Goal: Information Seeking & Learning: Learn about a topic

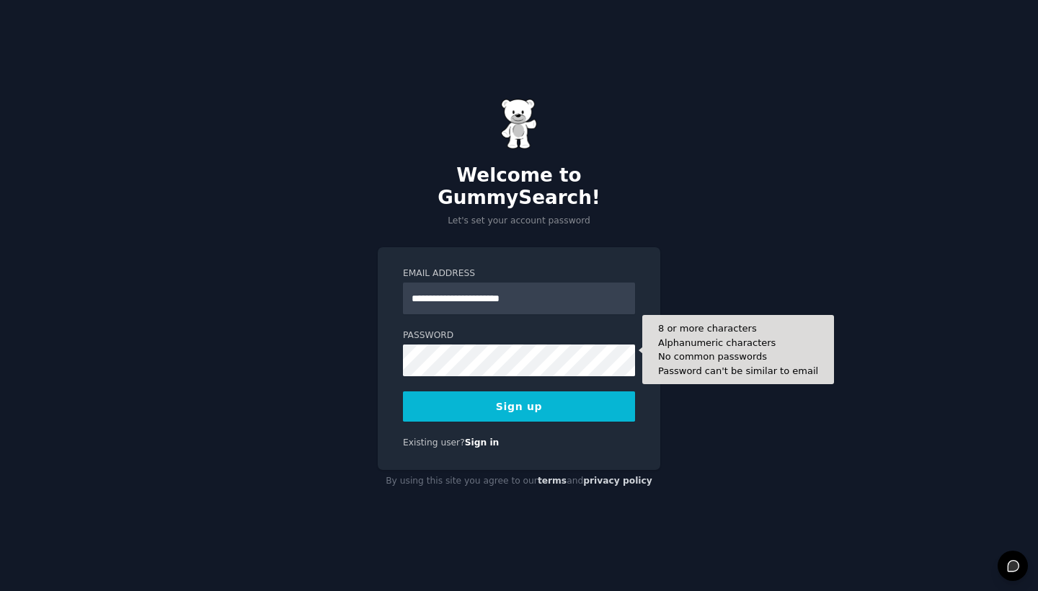
type input "**********"
click at [519, 395] on button "Sign up" at bounding box center [519, 406] width 232 height 30
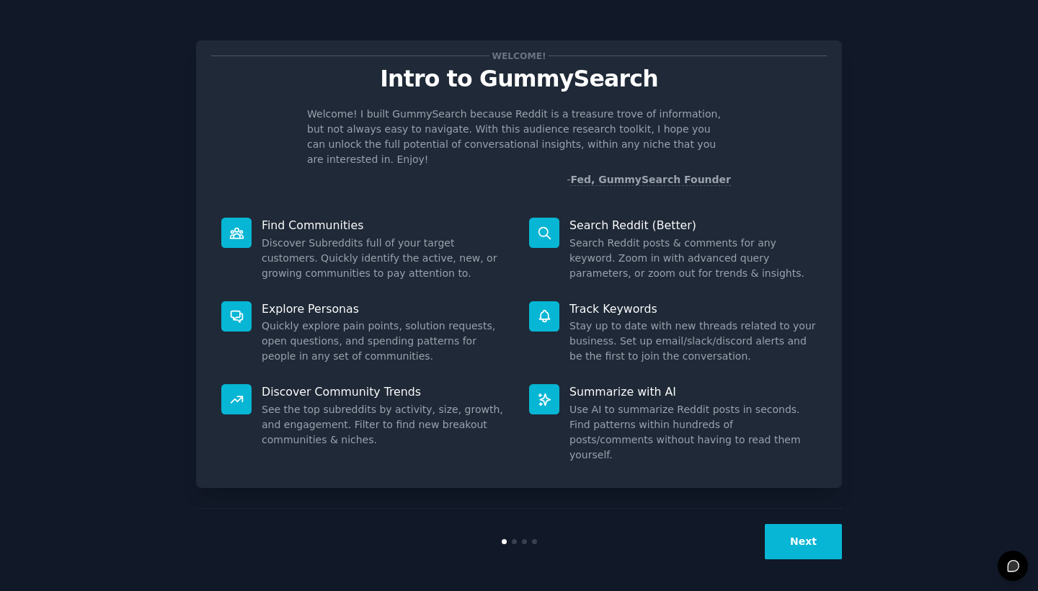
click at [809, 543] on button "Next" at bounding box center [803, 541] width 77 height 35
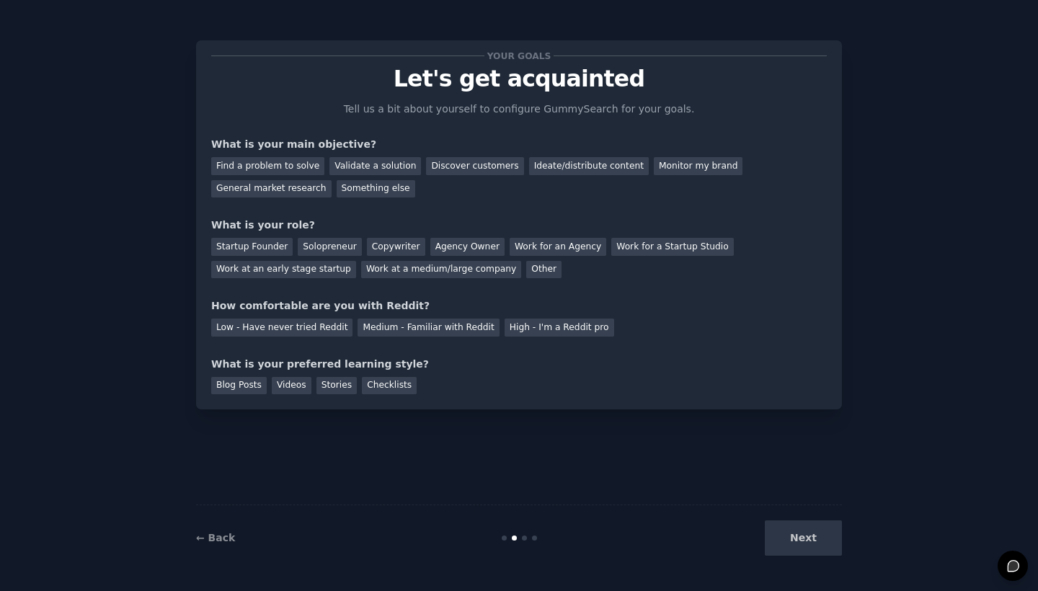
click at [809, 543] on div "Next" at bounding box center [734, 537] width 216 height 35
click at [795, 542] on div "Next" at bounding box center [734, 537] width 216 height 35
click at [807, 545] on div "Next" at bounding box center [734, 537] width 216 height 35
click at [299, 167] on div "Find a problem to solve" at bounding box center [267, 166] width 113 height 18
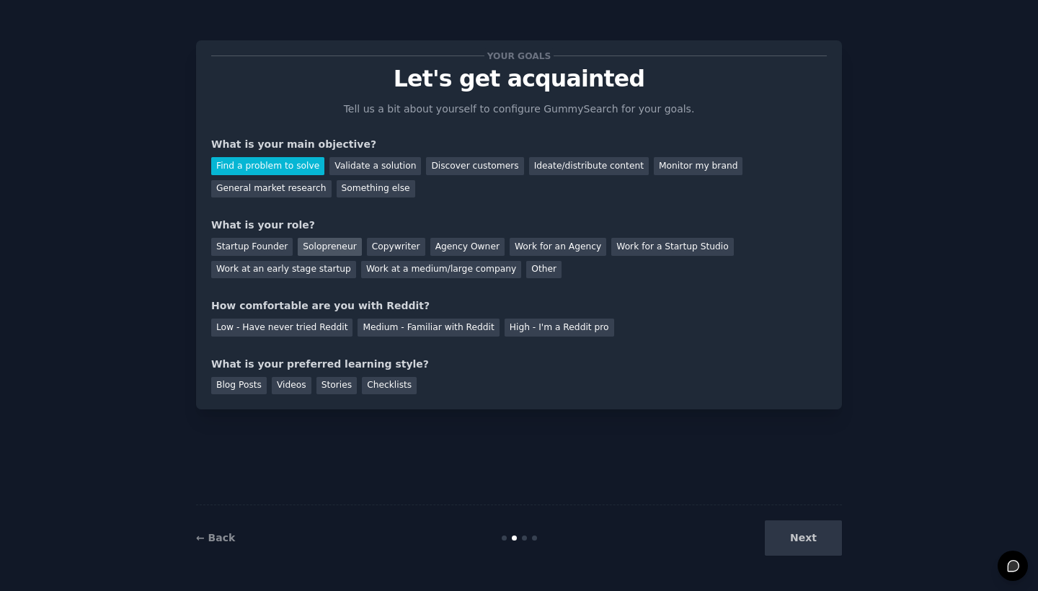
click at [338, 242] on div "Solopreneur" at bounding box center [329, 247] width 63 height 18
click at [325, 327] on div "Low - Have never tried Reddit" at bounding box center [281, 328] width 141 height 18
click at [289, 382] on div "Videos" at bounding box center [292, 386] width 40 height 18
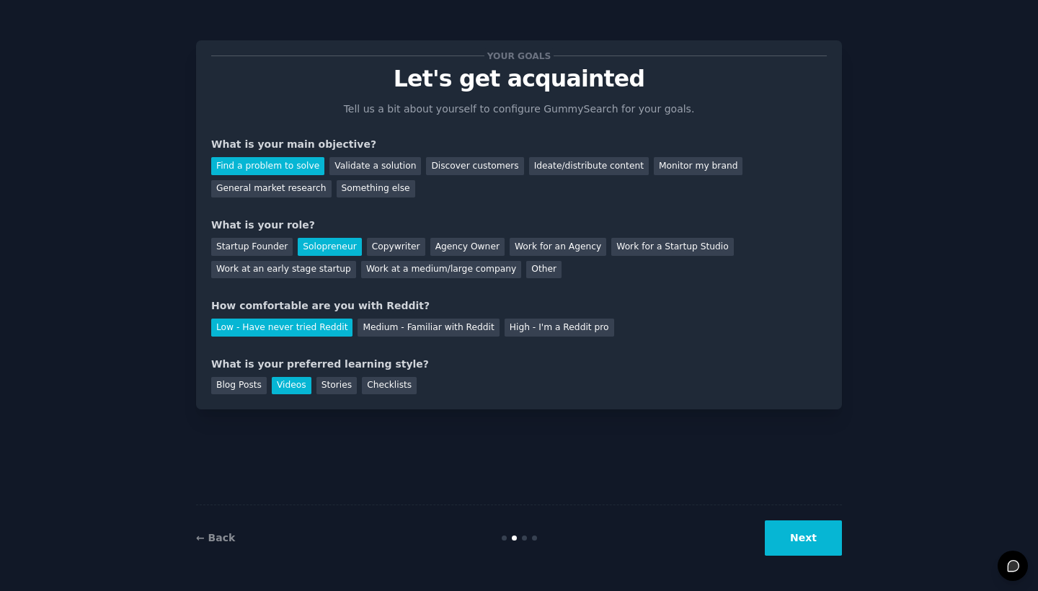
click at [780, 531] on button "Next" at bounding box center [803, 537] width 77 height 35
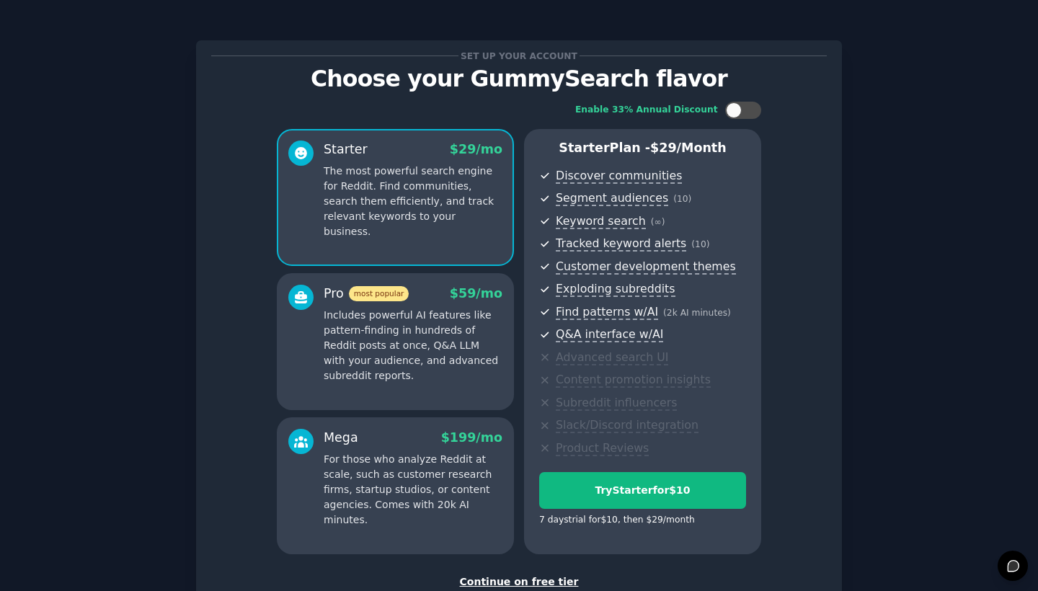
click at [536, 575] on div "Continue on free tier" at bounding box center [519, 581] width 616 height 15
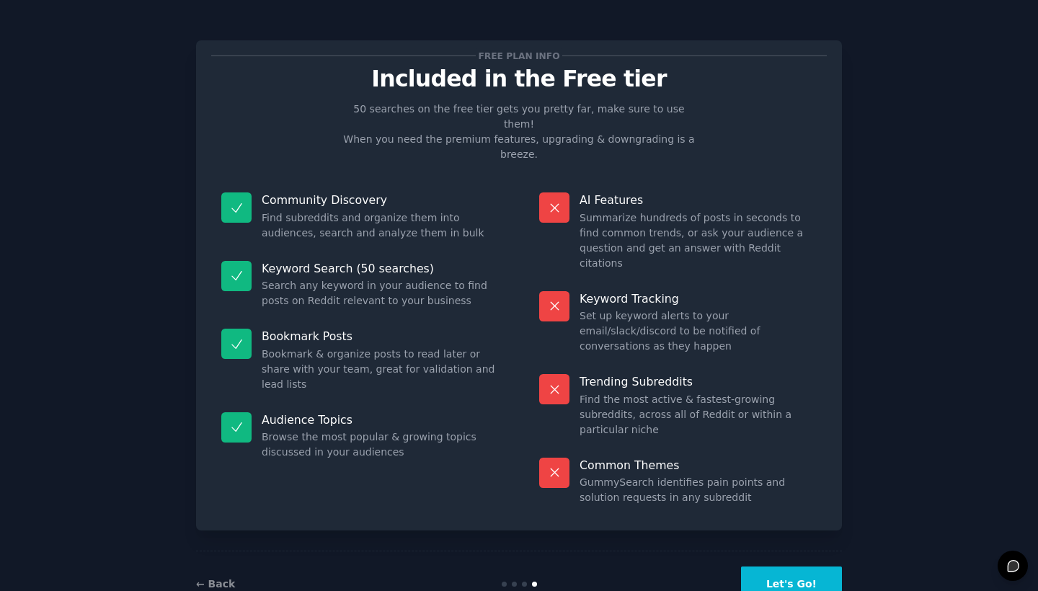
click at [771, 567] on button "Let's Go!" at bounding box center [791, 584] width 101 height 35
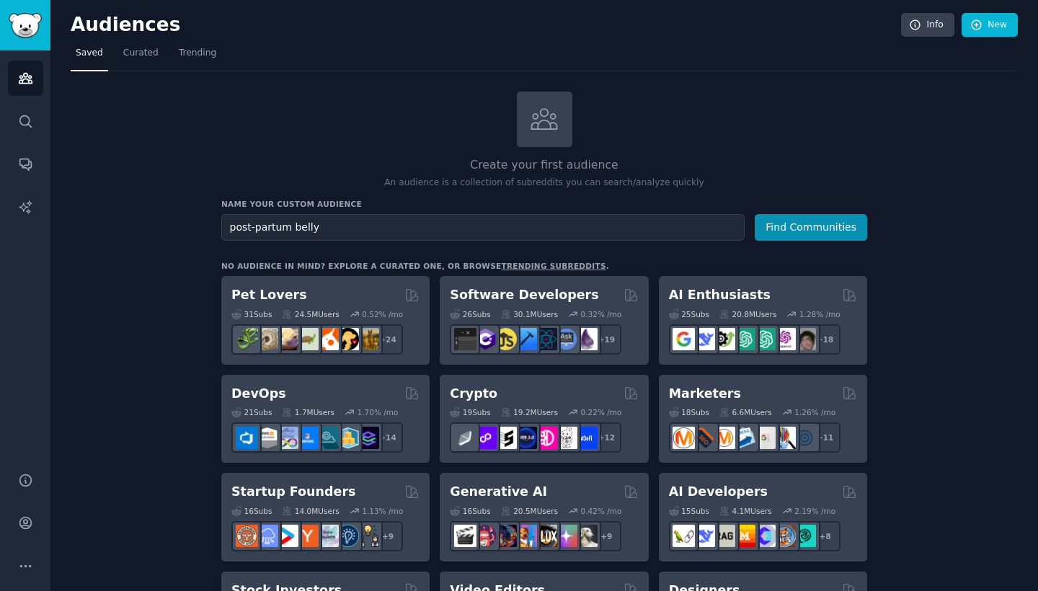
click at [345, 226] on input "post-partum belly" at bounding box center [482, 227] width 523 height 27
click at [256, 228] on input "post-partum belly" at bounding box center [482, 227] width 523 height 27
type input "[MEDICAL_DATA] belly"
click at [811, 233] on button "Find Communities" at bounding box center [811, 227] width 112 height 27
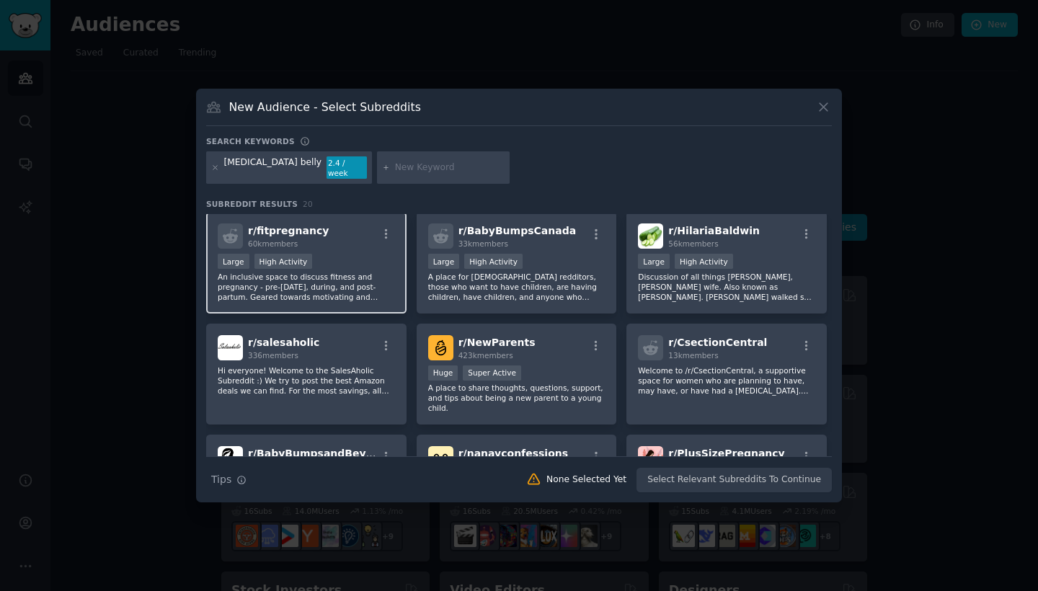
scroll to position [227, 0]
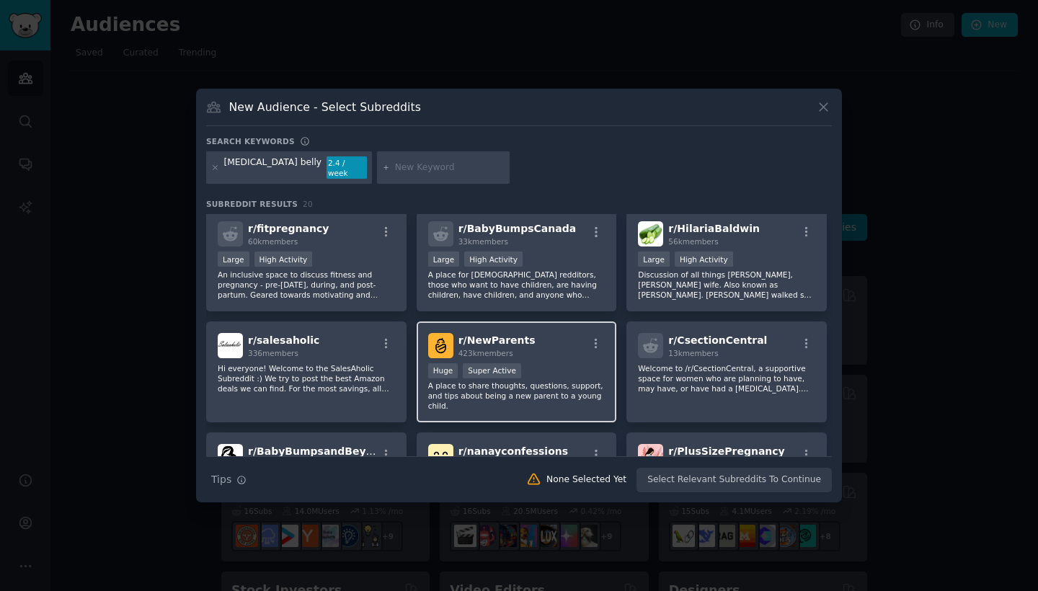
click at [495, 349] on span "423k members" at bounding box center [485, 353] width 55 height 9
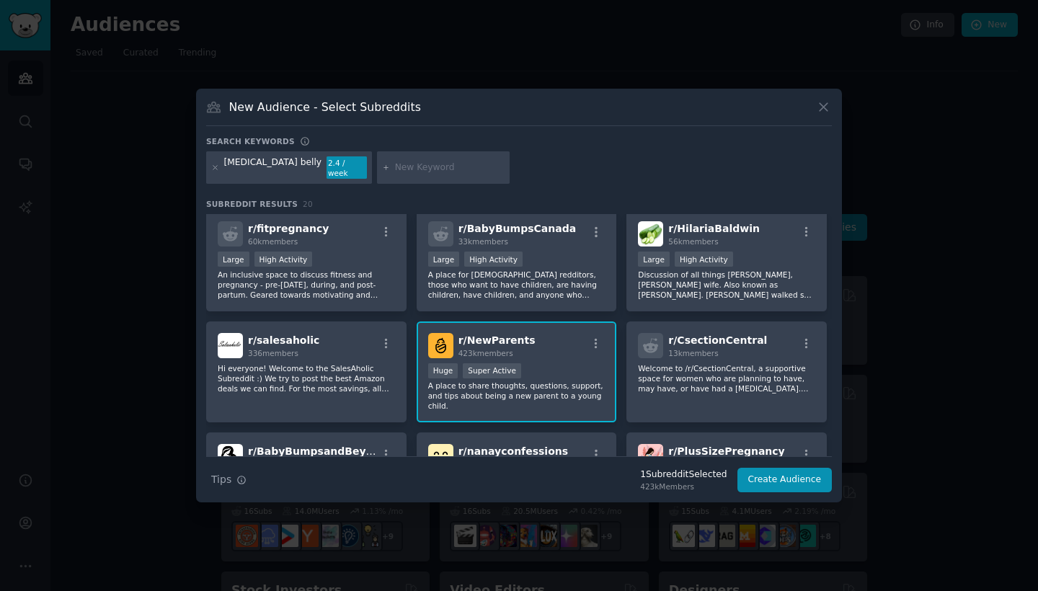
click at [554, 386] on p "A place to share thoughts, questions, support, and tips about being a new paren…" at bounding box center [516, 396] width 177 height 30
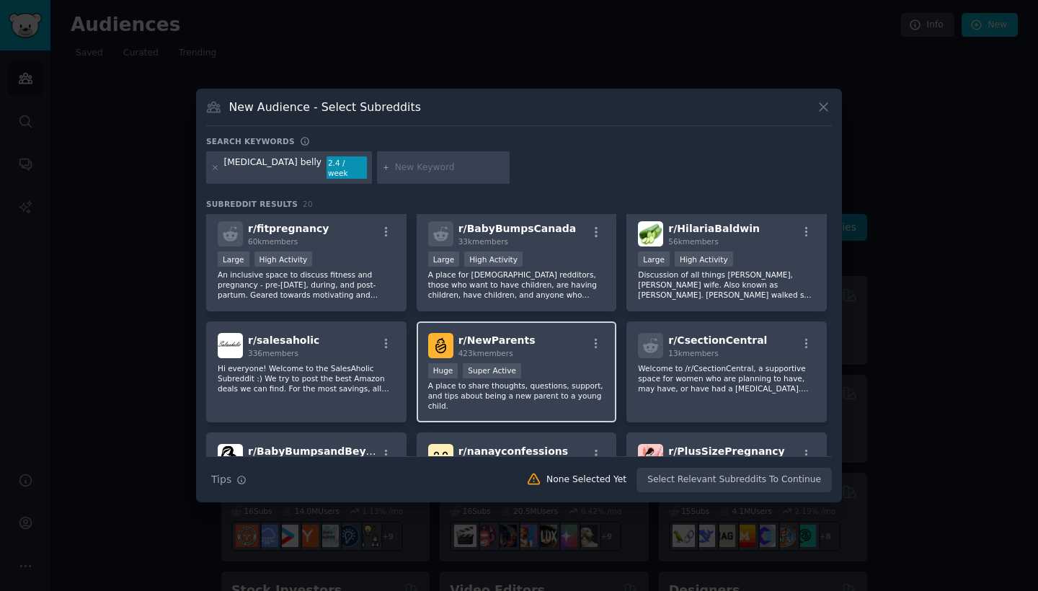
click at [554, 386] on p "A place to share thoughts, questions, support, and tips about being a new paren…" at bounding box center [516, 396] width 177 height 30
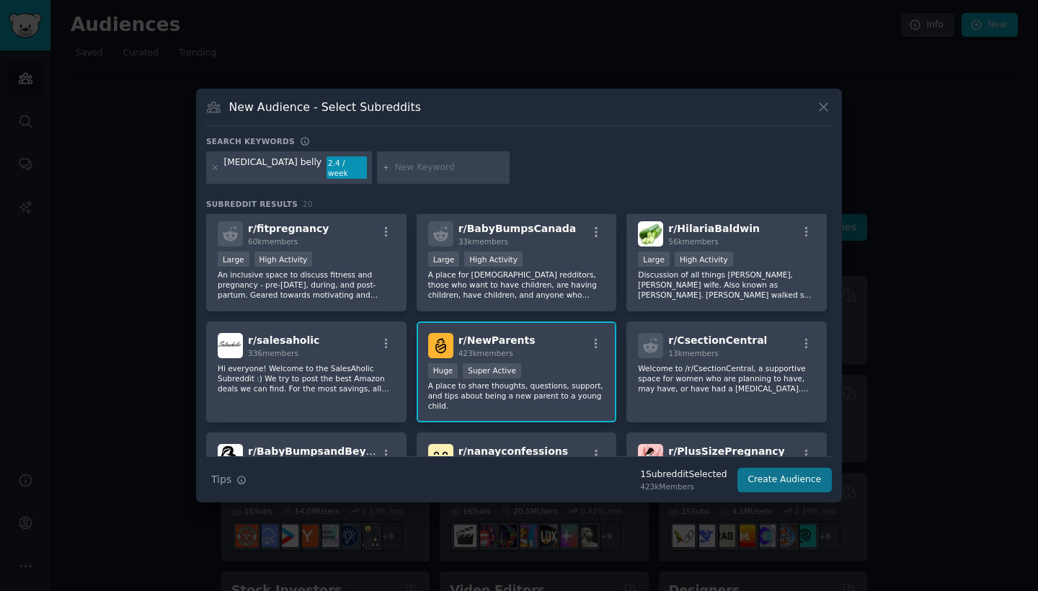
click at [763, 481] on button "Create Audience" at bounding box center [784, 480] width 95 height 25
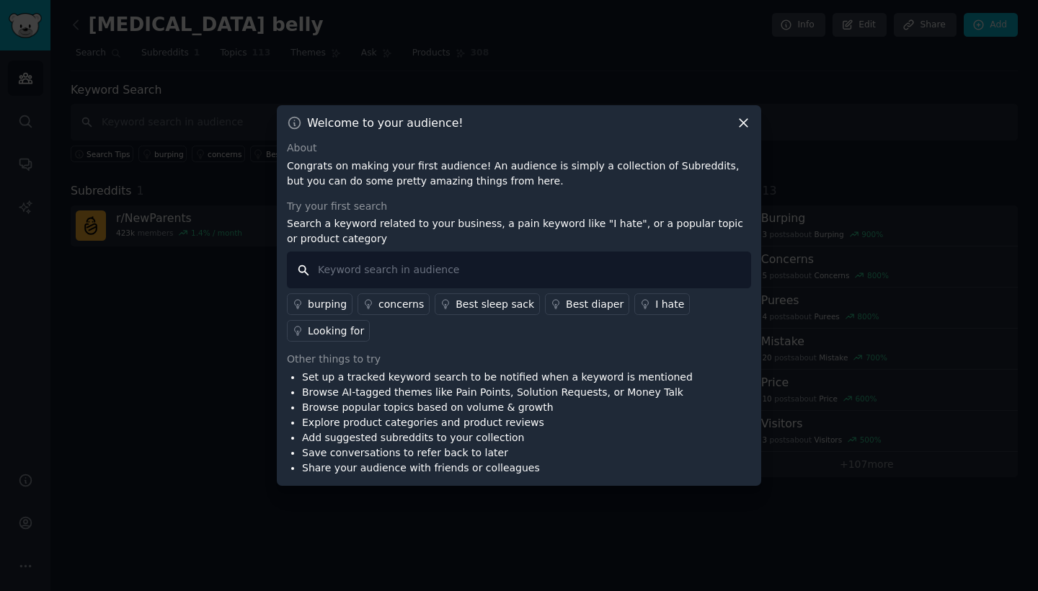
click at [494, 275] on input "text" at bounding box center [519, 270] width 464 height 37
type input "[MEDICAL_DATA] belly"
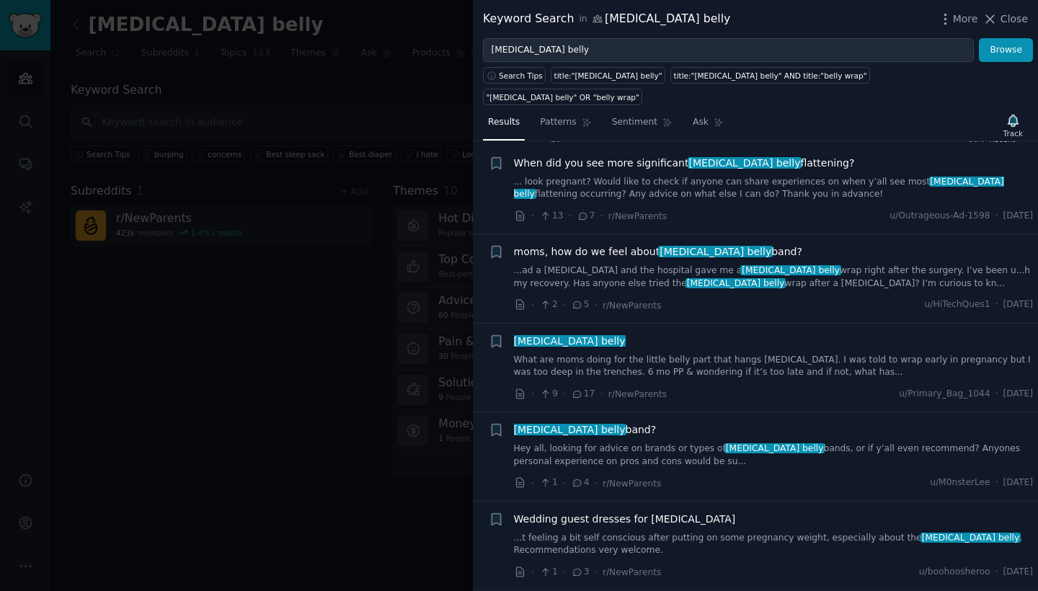
scroll to position [16, 0]
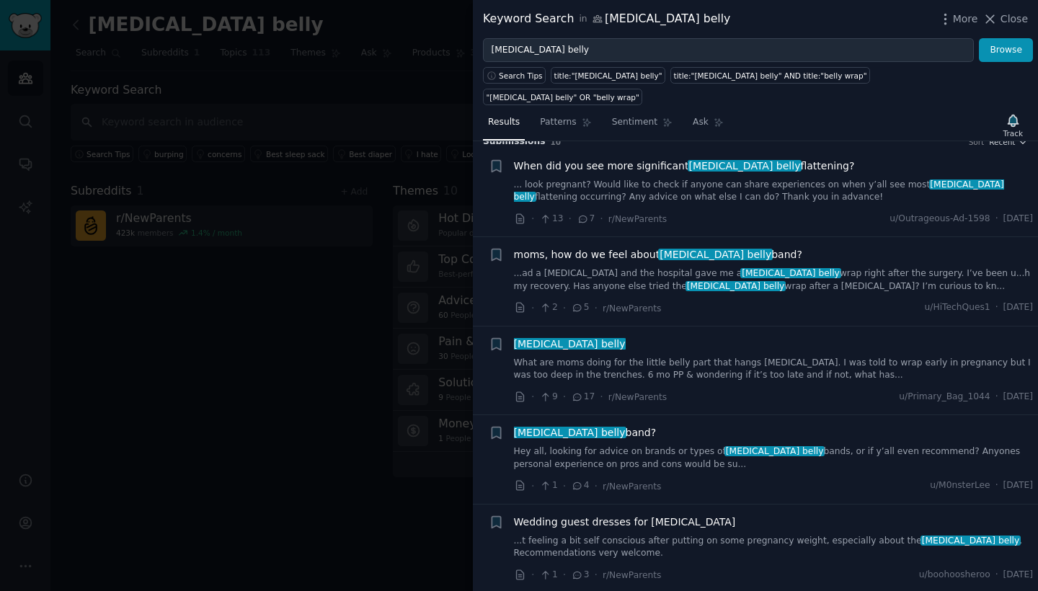
click at [639, 267] on link "...ad a [MEDICAL_DATA] and the hospital gave me a [MEDICAL_DATA] belly wrap rig…" at bounding box center [774, 279] width 520 height 25
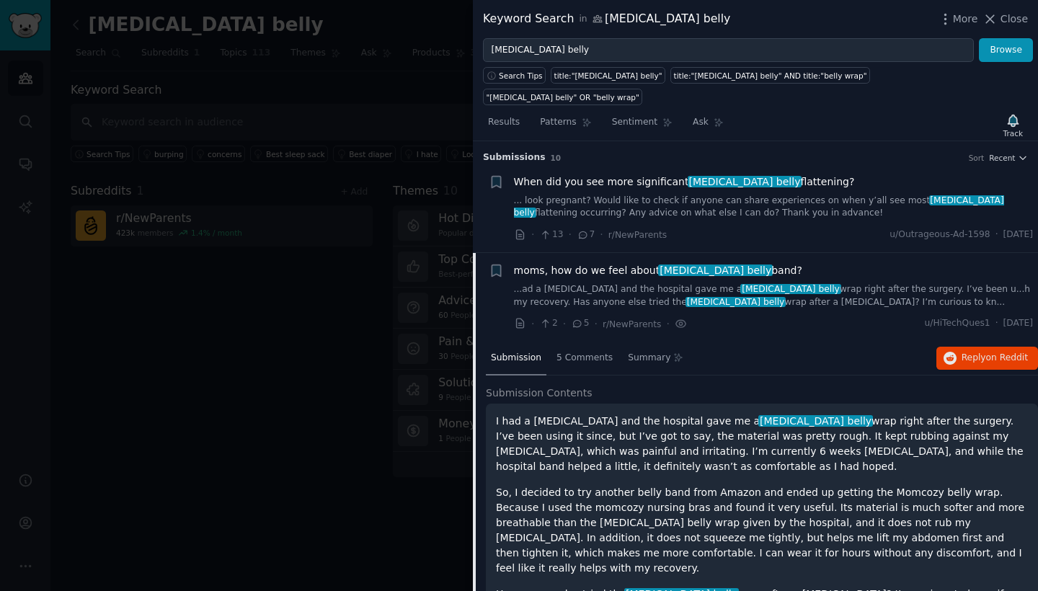
click at [708, 316] on div "· 2 · 5 · r/NewParents · u/HiTechQues1 · [DATE]" at bounding box center [774, 323] width 520 height 15
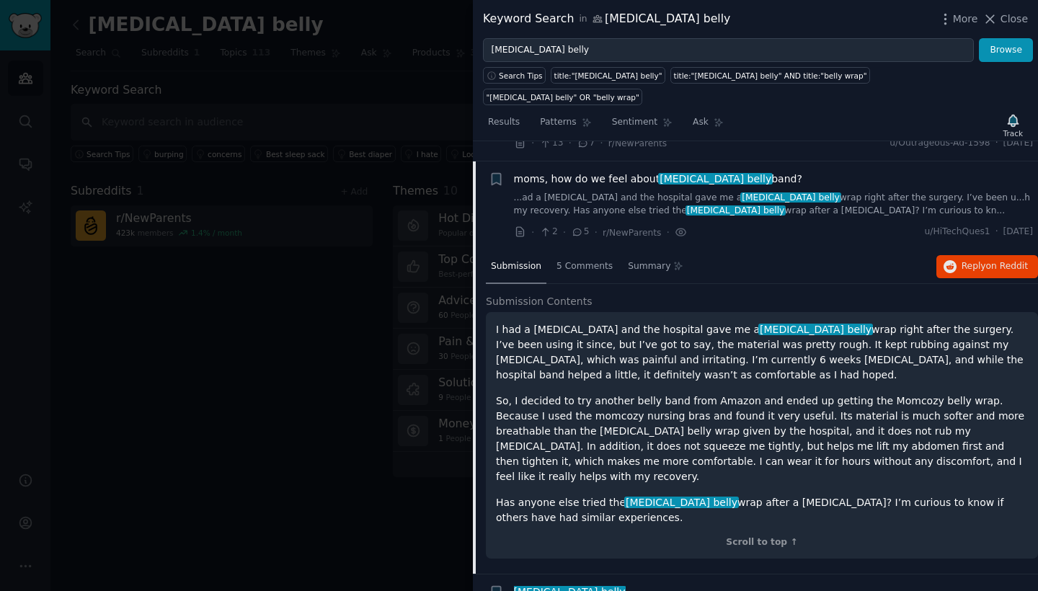
scroll to position [76, 0]
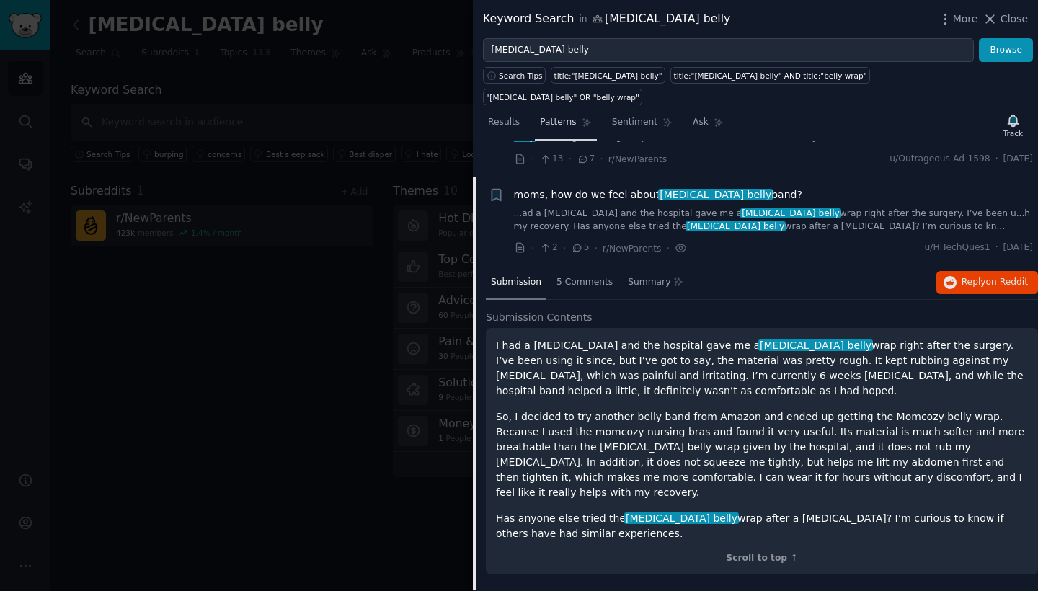
click at [551, 116] on span "Patterns" at bounding box center [558, 122] width 36 height 13
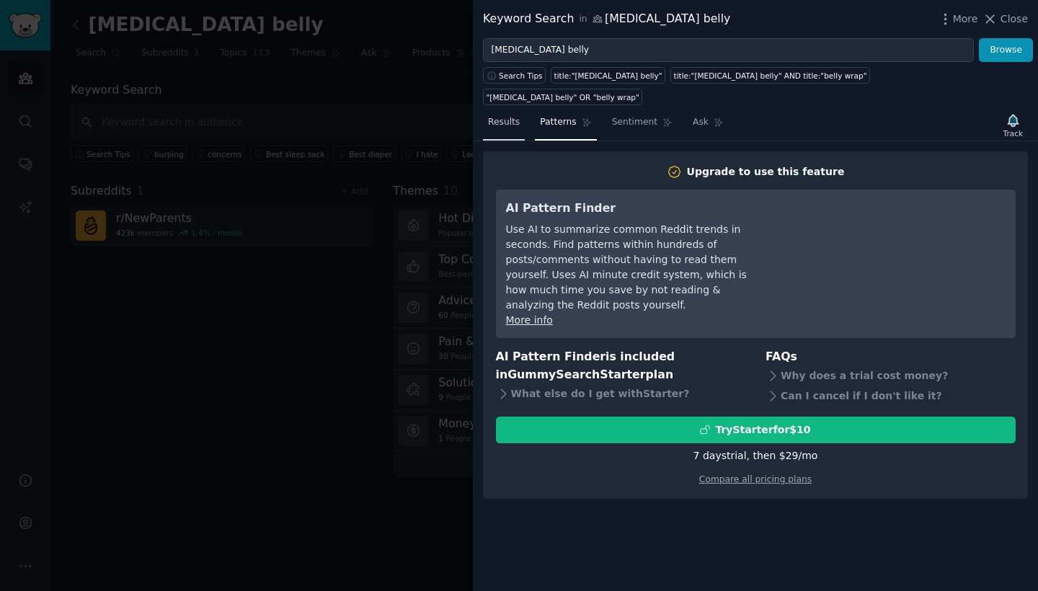
click at [510, 116] on span "Results" at bounding box center [504, 122] width 32 height 13
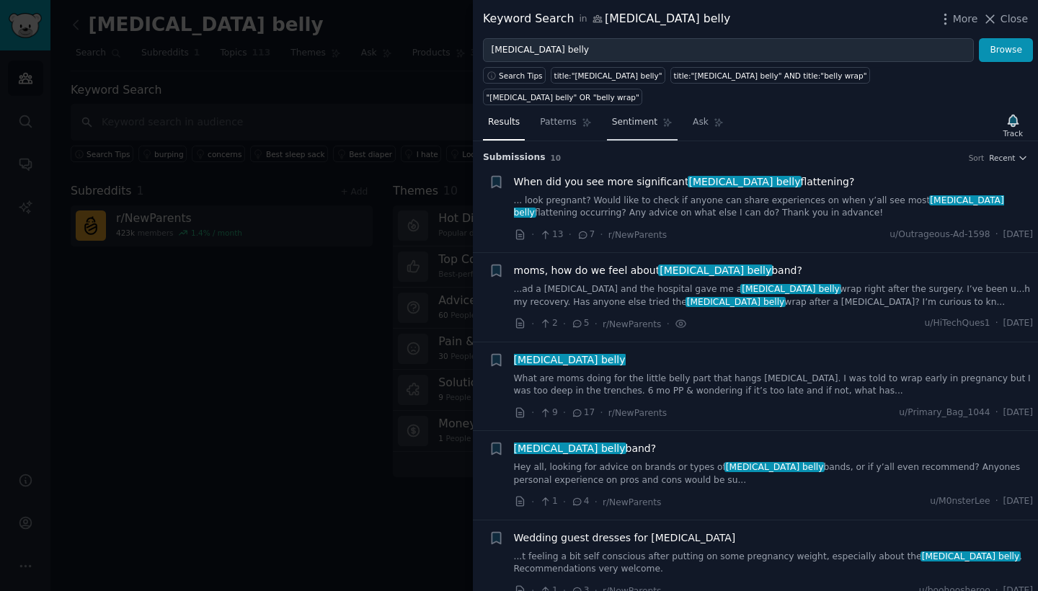
click at [650, 116] on span "Sentiment" at bounding box center [634, 122] width 45 height 13
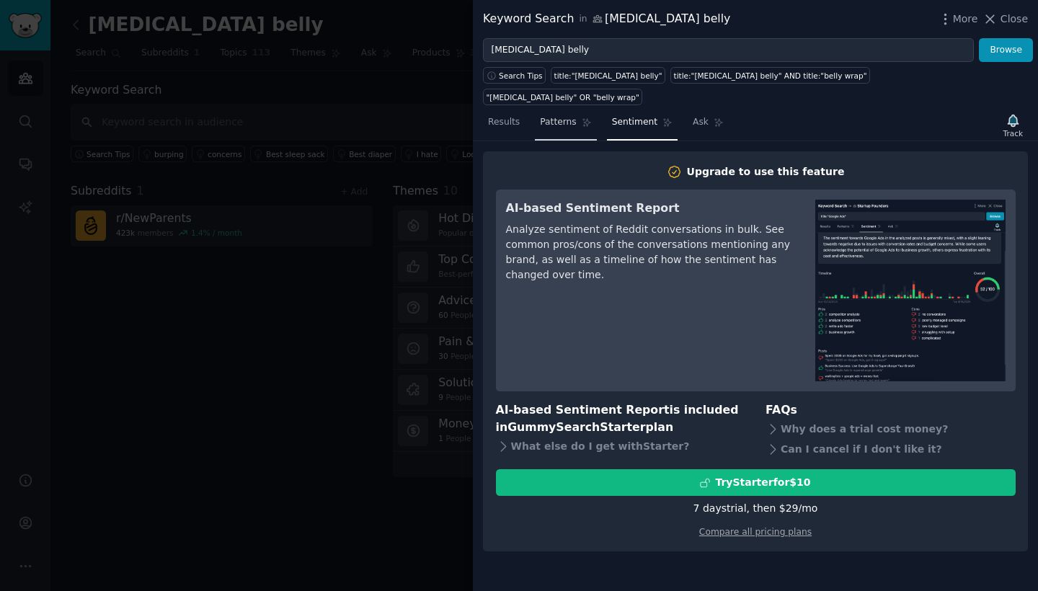
click at [557, 116] on span "Patterns" at bounding box center [558, 122] width 36 height 13
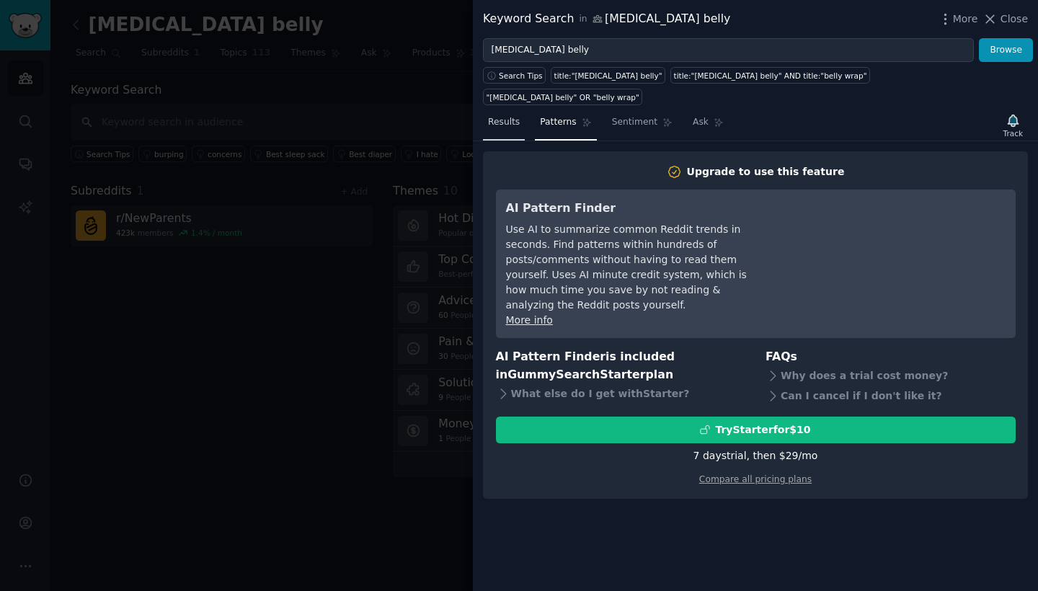
click at [502, 116] on span "Results" at bounding box center [504, 122] width 32 height 13
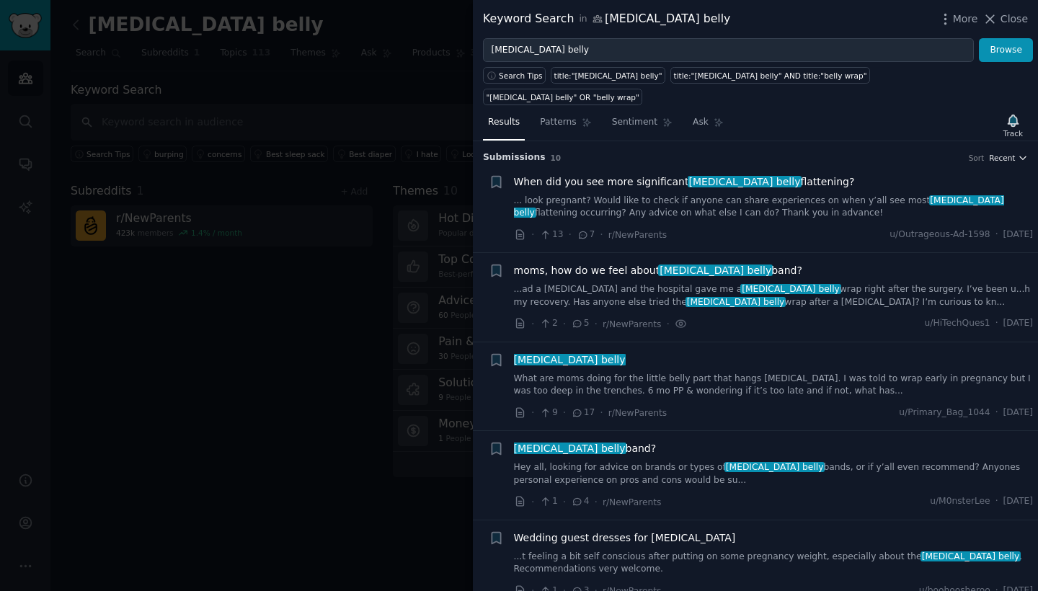
click at [1000, 153] on span "Recent" at bounding box center [1002, 158] width 26 height 10
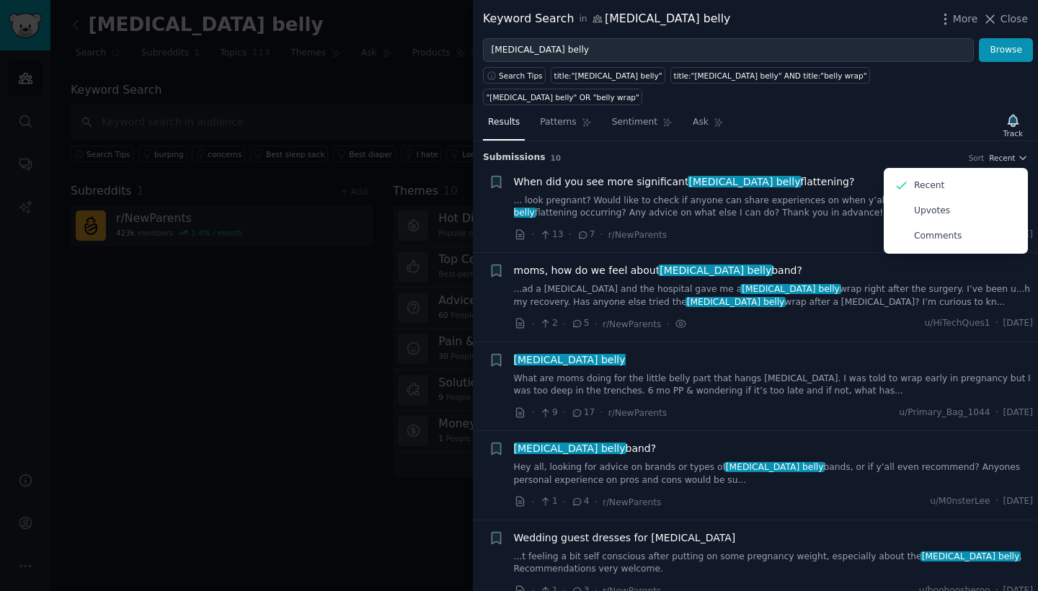
click at [920, 141] on div "Submission s 10 Sort Recent Recent Upvotes Comments" at bounding box center [755, 152] width 545 height 23
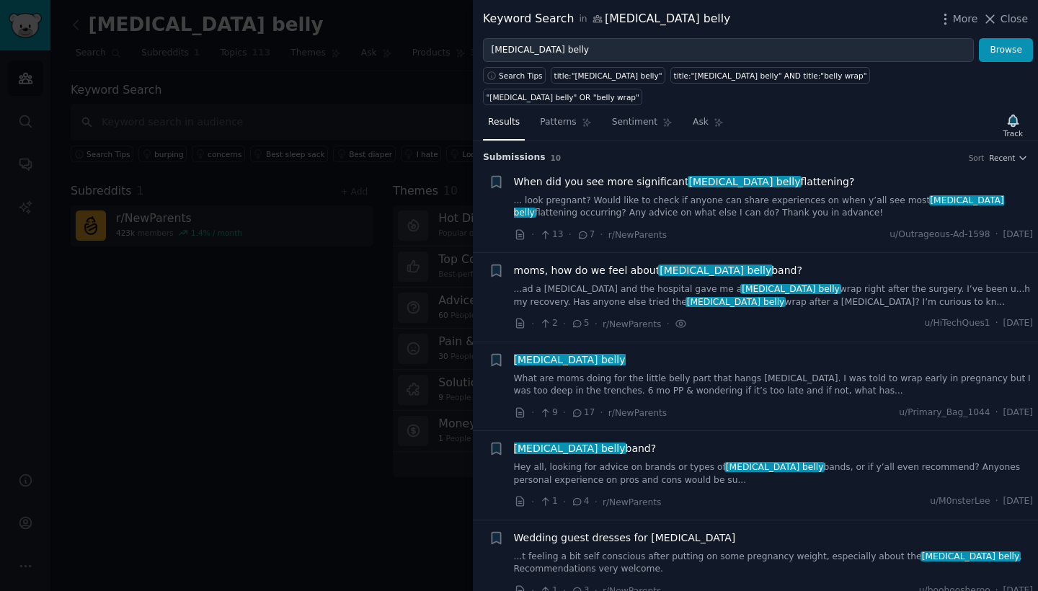
click at [800, 174] on span "When did you see more significant [MEDICAL_DATA] belly flattening?" at bounding box center [684, 181] width 341 height 15
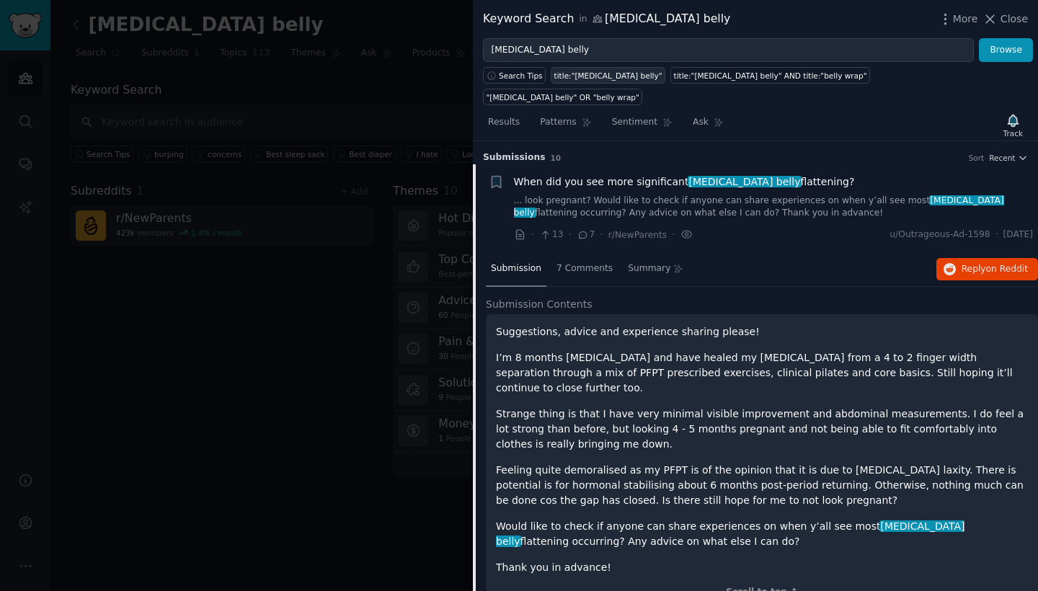
click at [623, 71] on div "title:"[MEDICAL_DATA] belly"" at bounding box center [608, 76] width 108 height 10
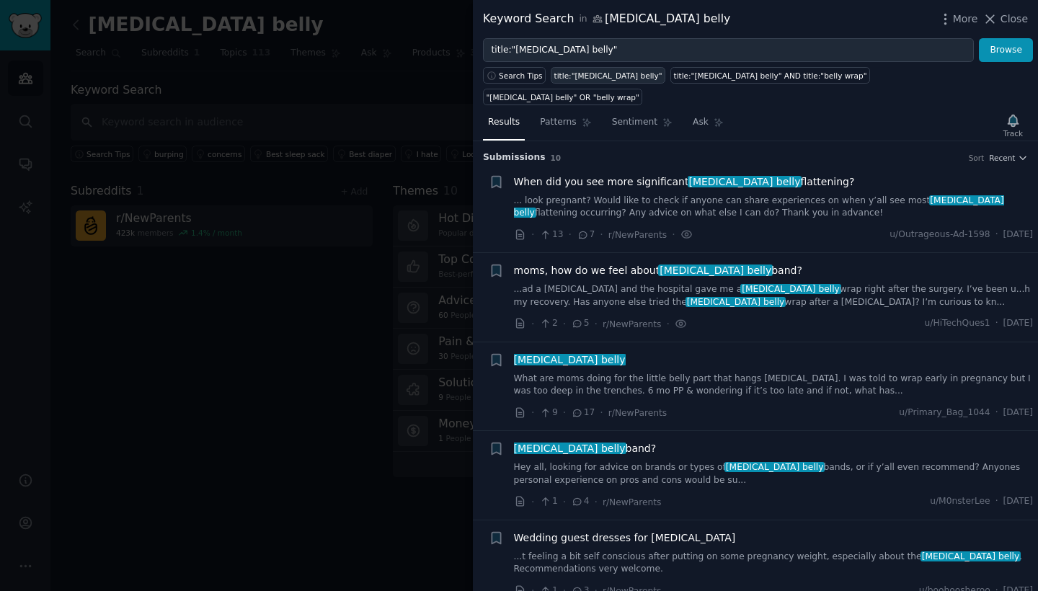
type input "title:"[MEDICAL_DATA] belly""
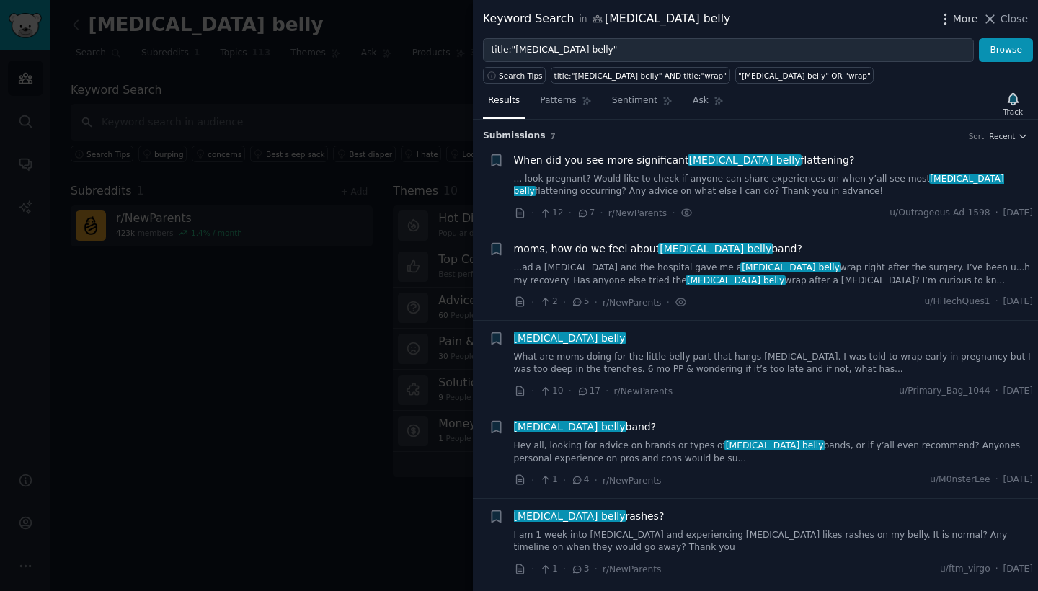
click at [966, 17] on span "More" at bounding box center [965, 19] width 25 height 15
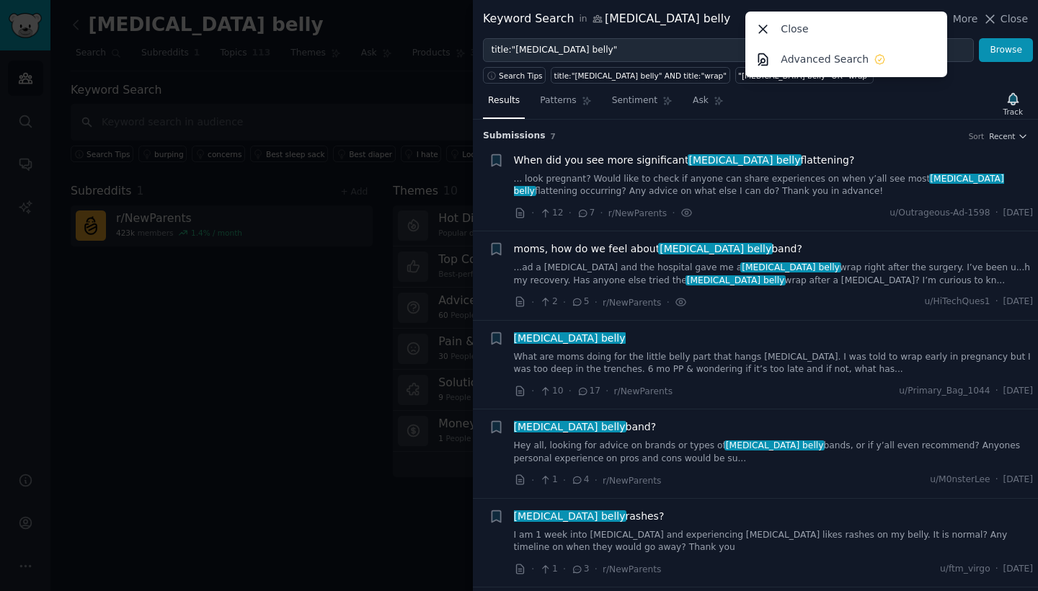
click at [884, 120] on div "Submission s 7 Sort Recent" at bounding box center [755, 131] width 545 height 23
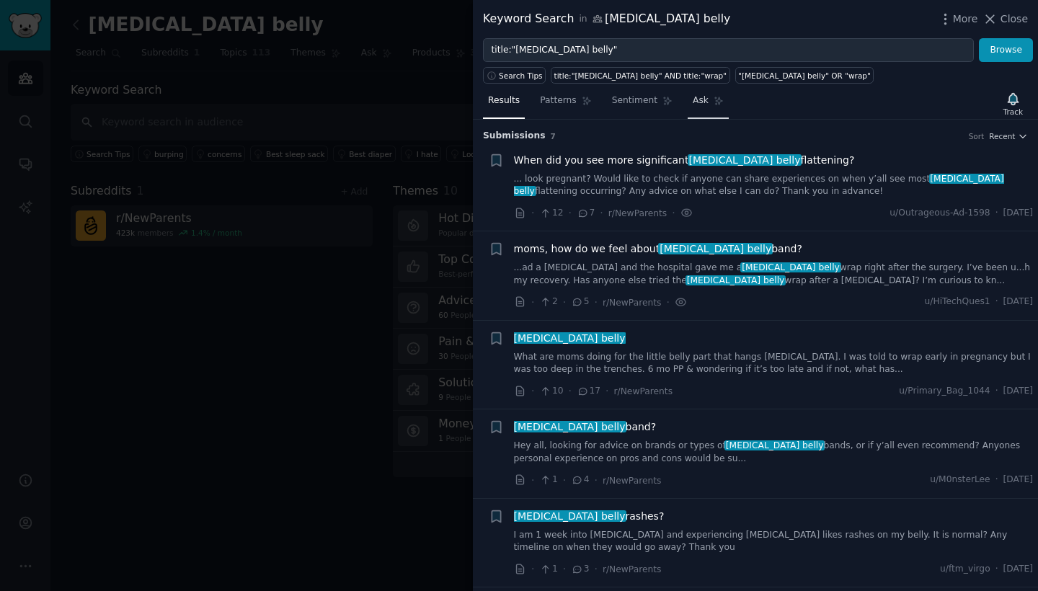
click at [703, 109] on link "Ask" at bounding box center [708, 104] width 41 height 30
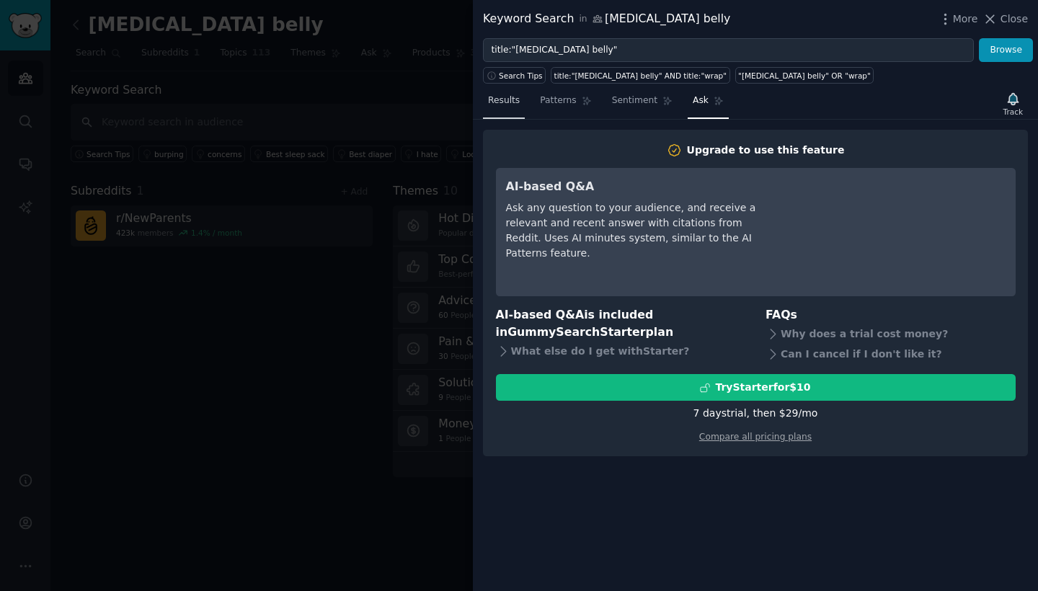
click at [505, 100] on span "Results" at bounding box center [504, 100] width 32 height 13
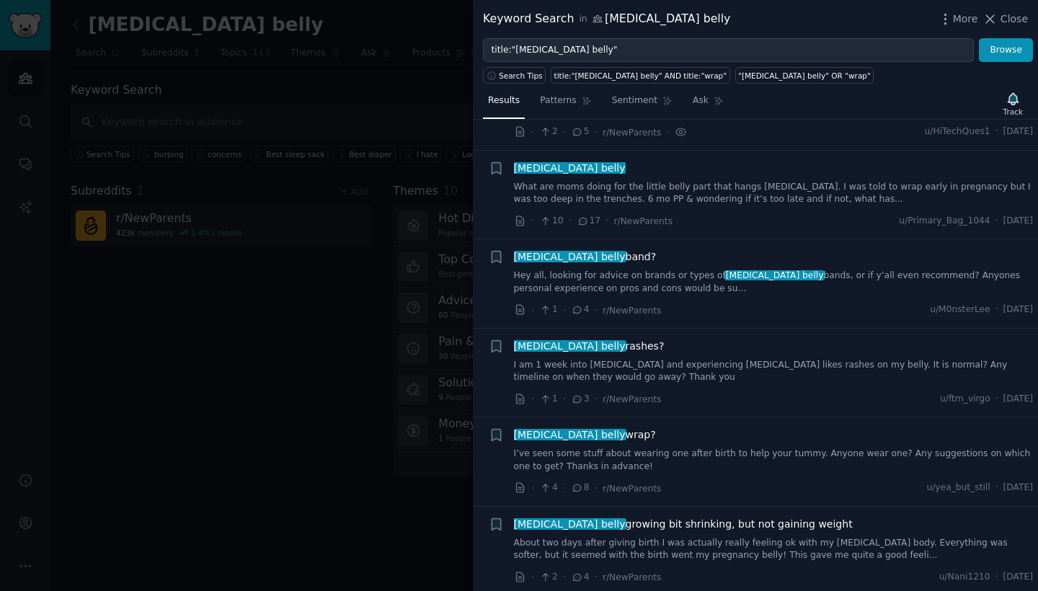
scroll to position [169, 0]
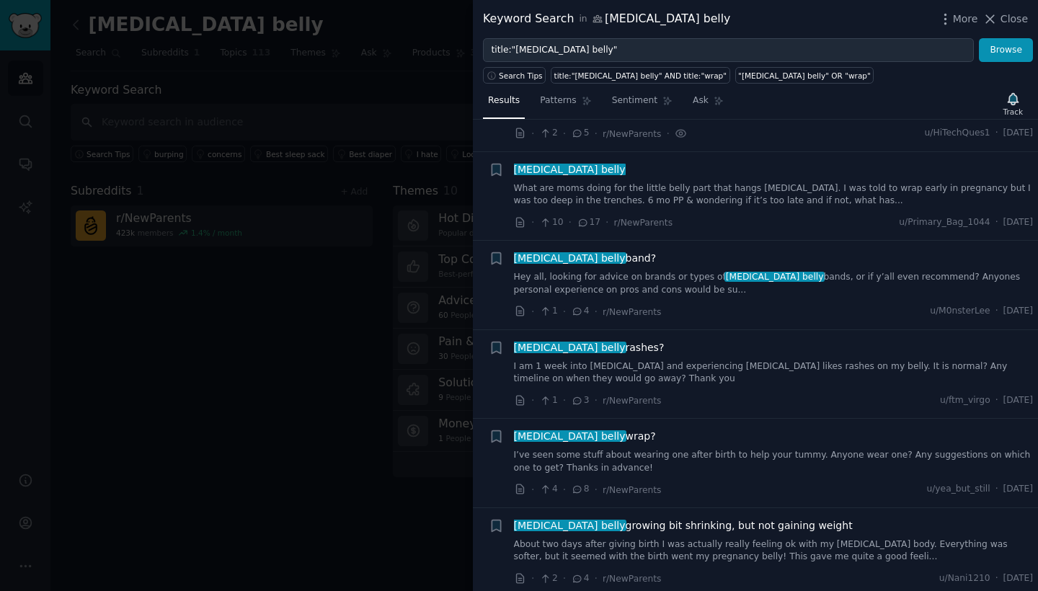
click at [626, 363] on link "I am 1 week into [MEDICAL_DATA] and experiencing [MEDICAL_DATA] likes rashes on…" at bounding box center [774, 372] width 520 height 25
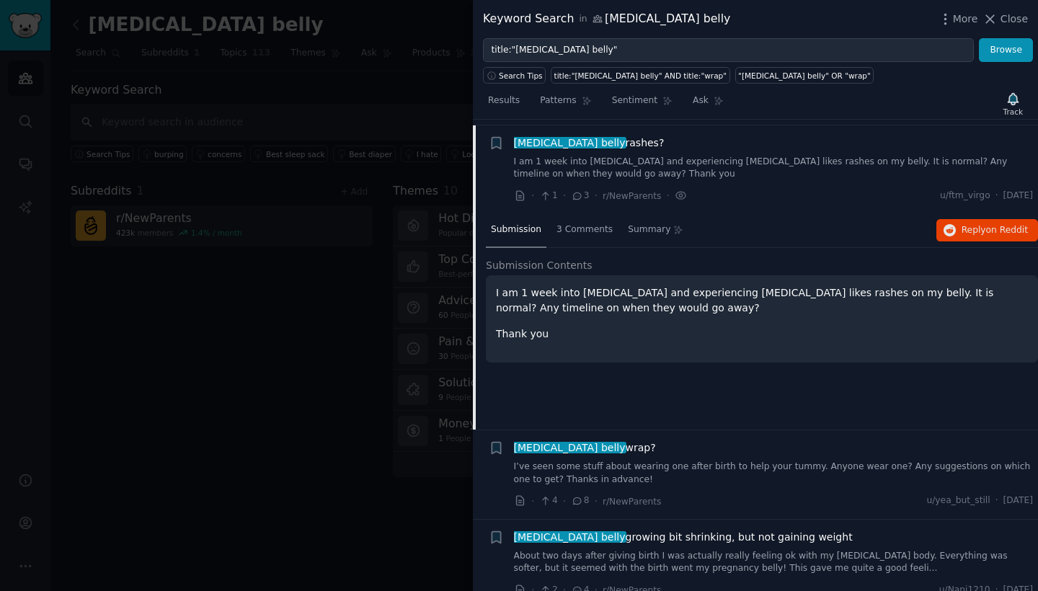
scroll to position [376, 0]
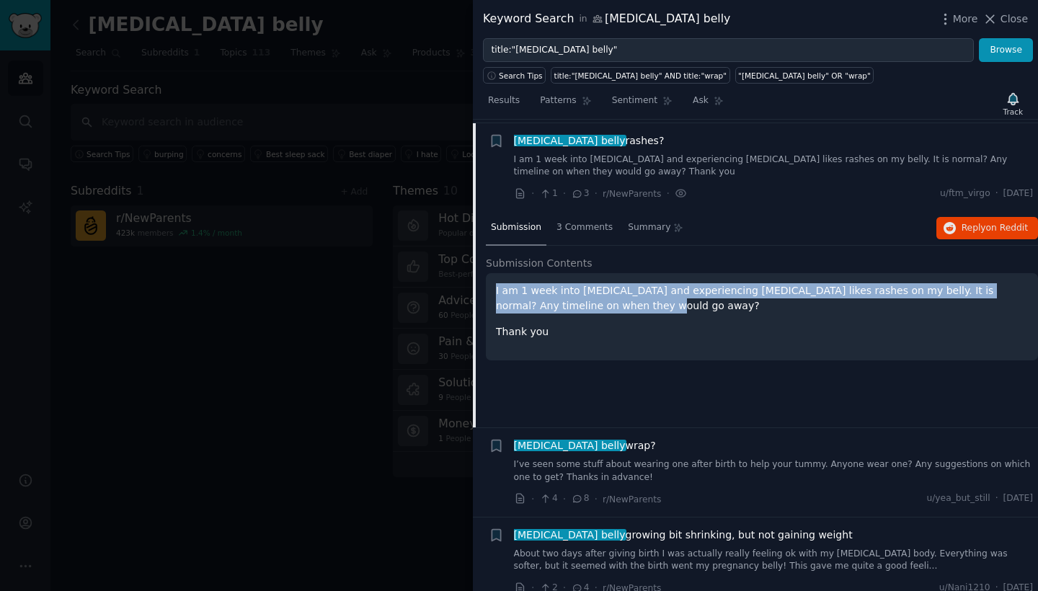
drag, startPoint x: 602, startPoint y: 305, endPoint x: 492, endPoint y: 277, distance: 113.8
click at [492, 276] on div "I am 1 week into [MEDICAL_DATA] and experiencing [MEDICAL_DATA] likes rashes on…" at bounding box center [762, 316] width 552 height 87
copy p "I am 1 week into [MEDICAL_DATA] and experiencing [MEDICAL_DATA] likes rashes on…"
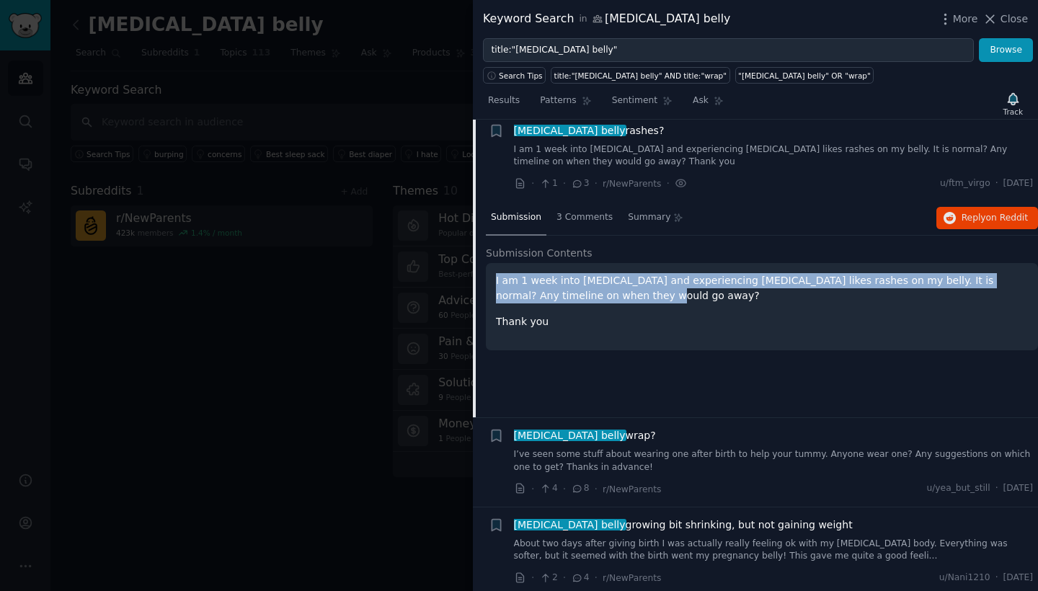
scroll to position [385, 0]
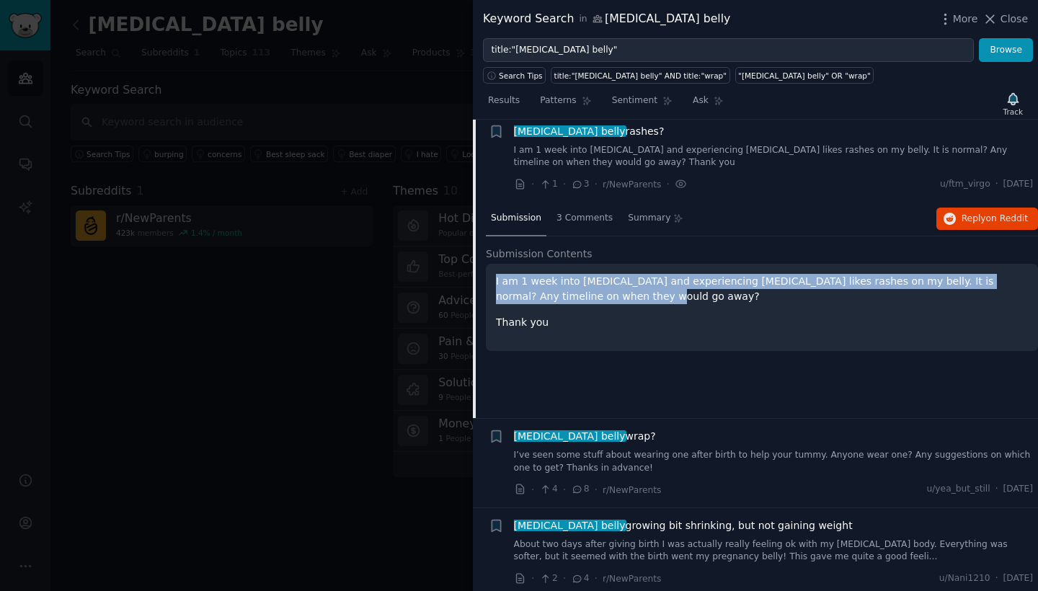
click at [642, 458] on link "I’ve seen some stuff about wearing one after birth to help your tummy. Anyone w…" at bounding box center [774, 461] width 520 height 25
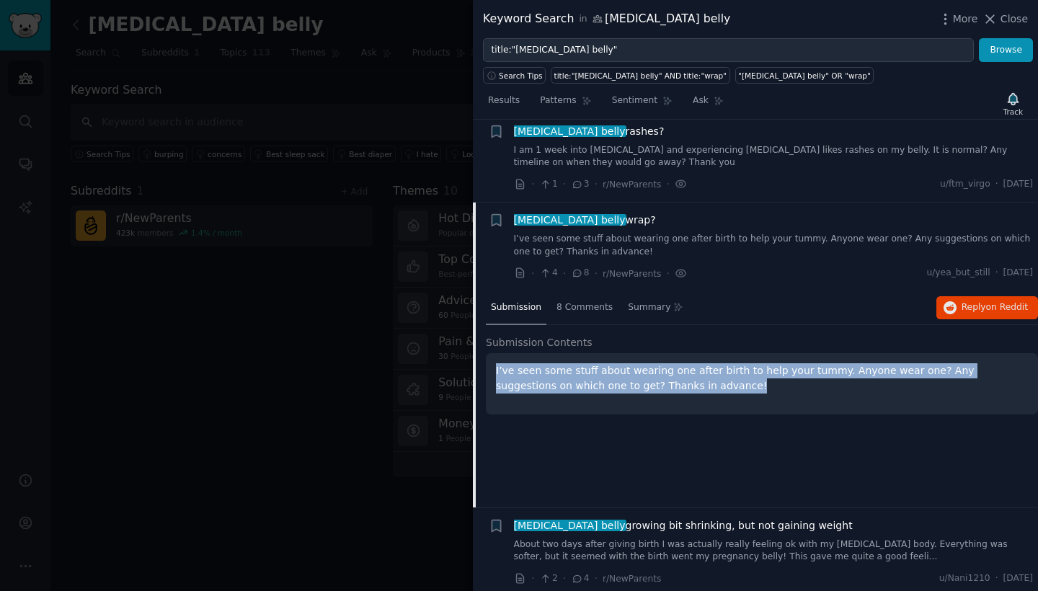
drag, startPoint x: 680, startPoint y: 386, endPoint x: 484, endPoint y: 360, distance: 197.7
click at [484, 360] on div "Submission 8 Comments Summary Reply on Reddit Submission Contents I’ve seen som…" at bounding box center [755, 399] width 565 height 216
copy p "I’ve seen some stuff about wearing one after birth to help your tummy. Anyone w…"
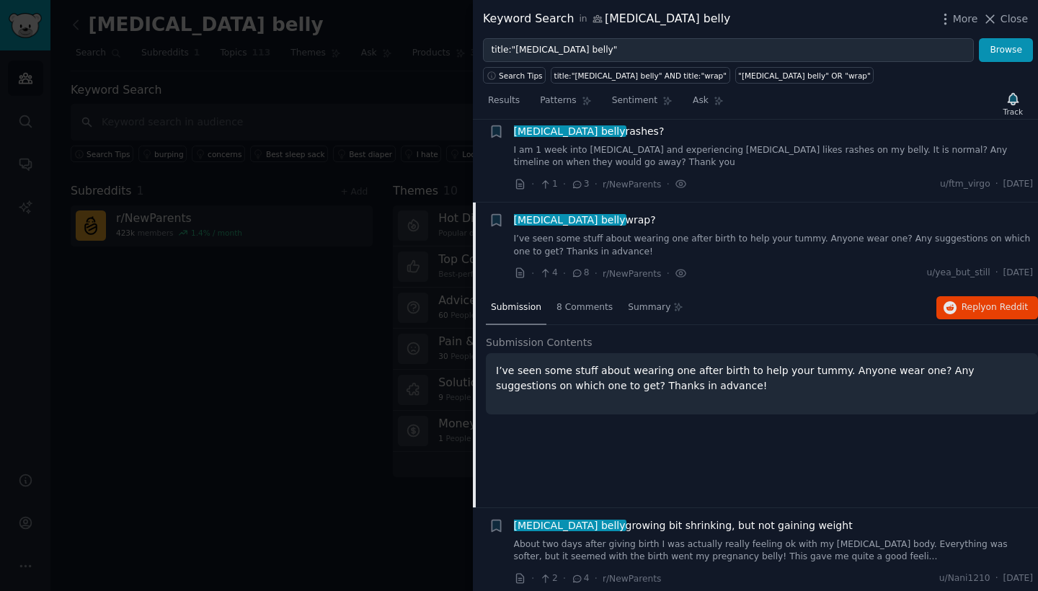
click at [686, 484] on div "Submission 8 Comments Summary Reply on Reddit Submission Contents I’ve seen som…" at bounding box center [762, 399] width 552 height 216
click at [566, 520] on span "[MEDICAL_DATA] belly" at bounding box center [569, 526] width 115 height 12
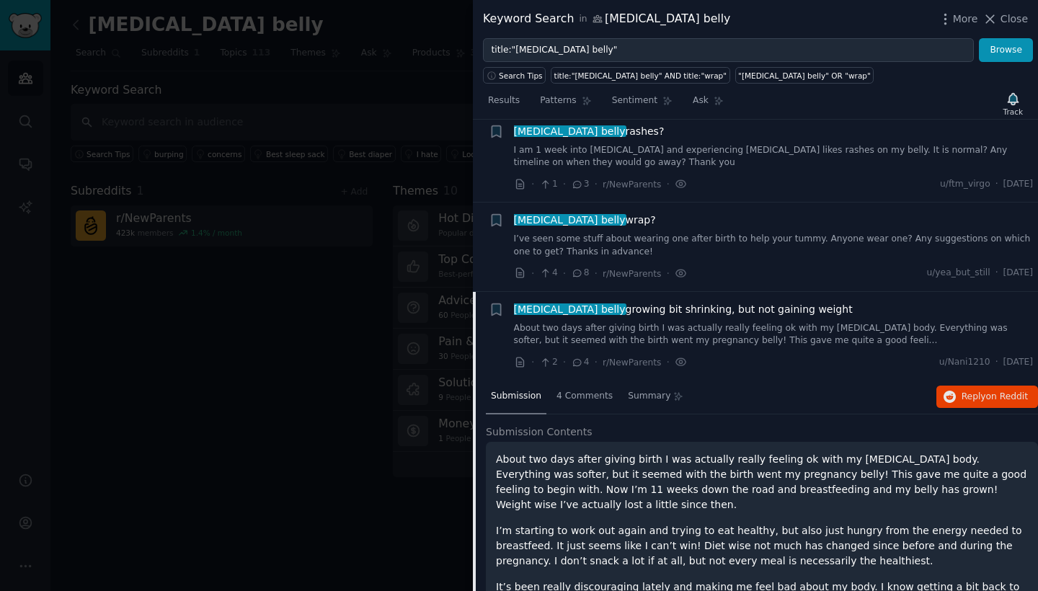
scroll to position [445, 0]
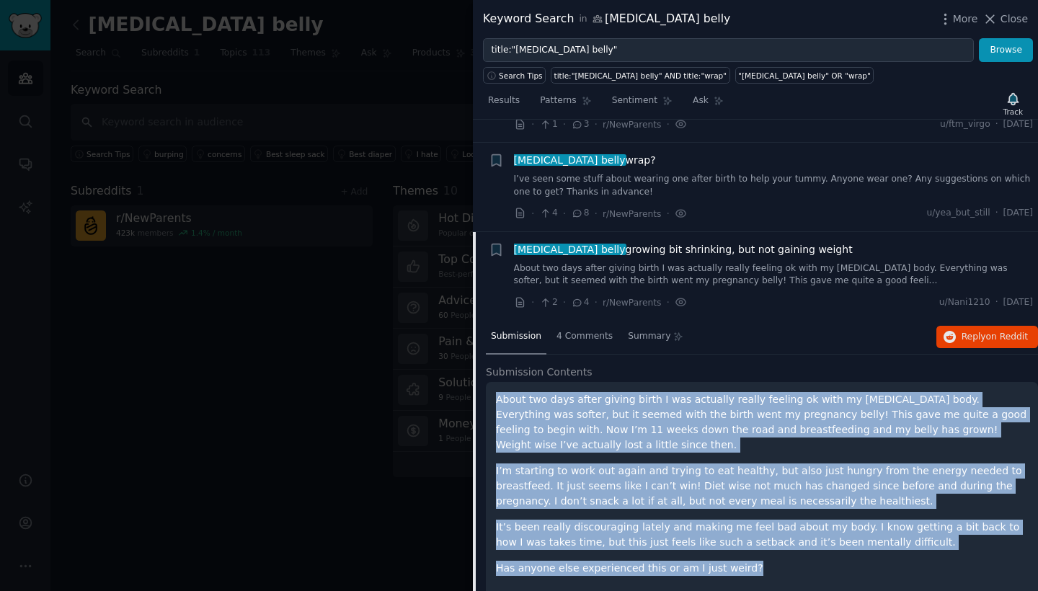
drag, startPoint x: 745, startPoint y: 555, endPoint x: 494, endPoint y: 391, distance: 299.5
click at [494, 391] on div "About two days after giving birth I was actually really feeling ok with my [MED…" at bounding box center [762, 489] width 552 height 215
copy div "About two days after giving birth I was actually really feeling ok with my [MED…"
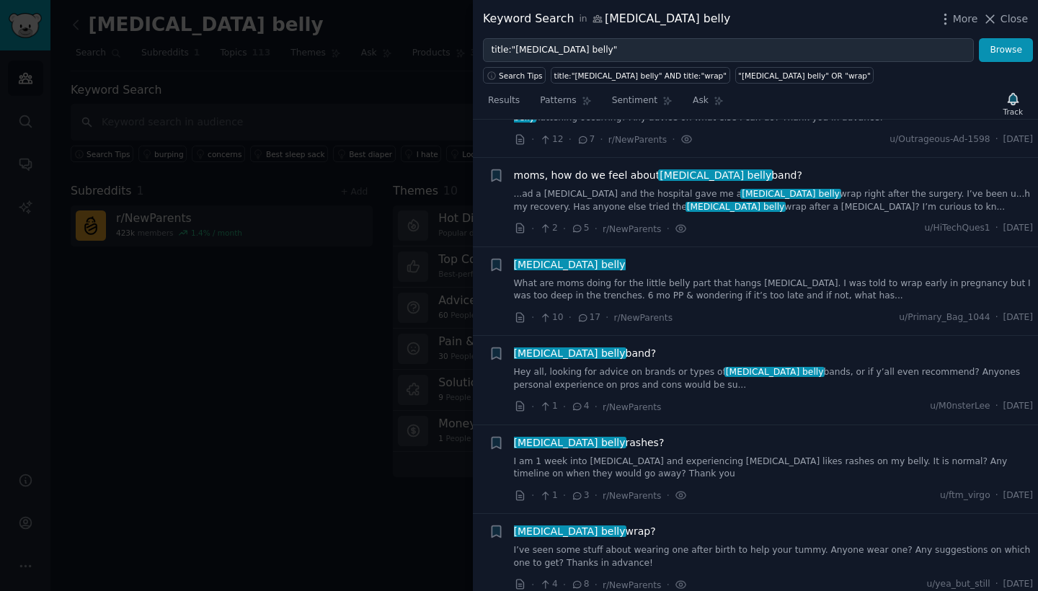
scroll to position [0, 0]
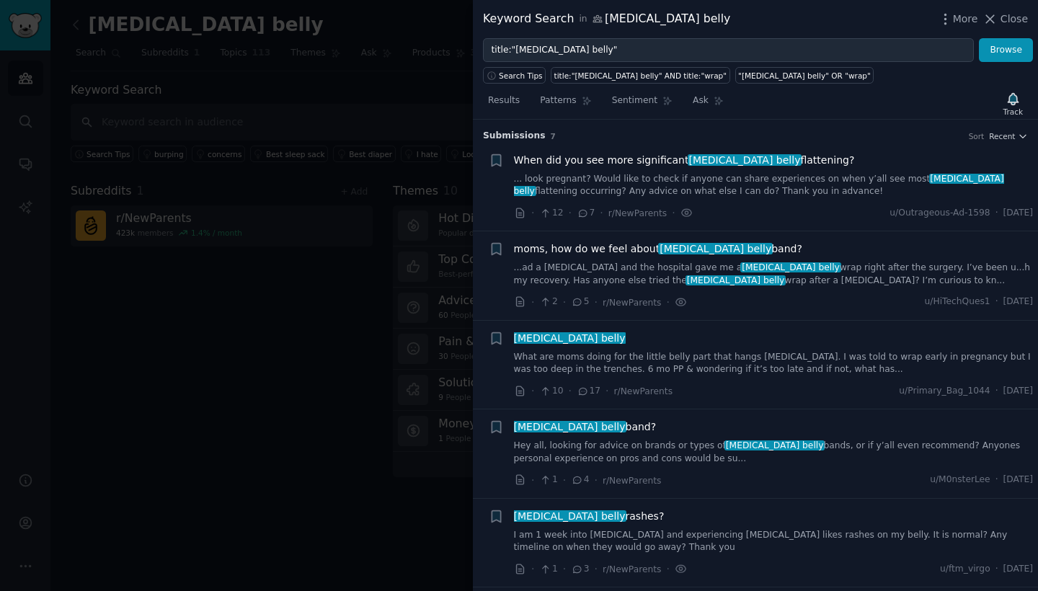
click at [445, 112] on div at bounding box center [519, 295] width 1038 height 591
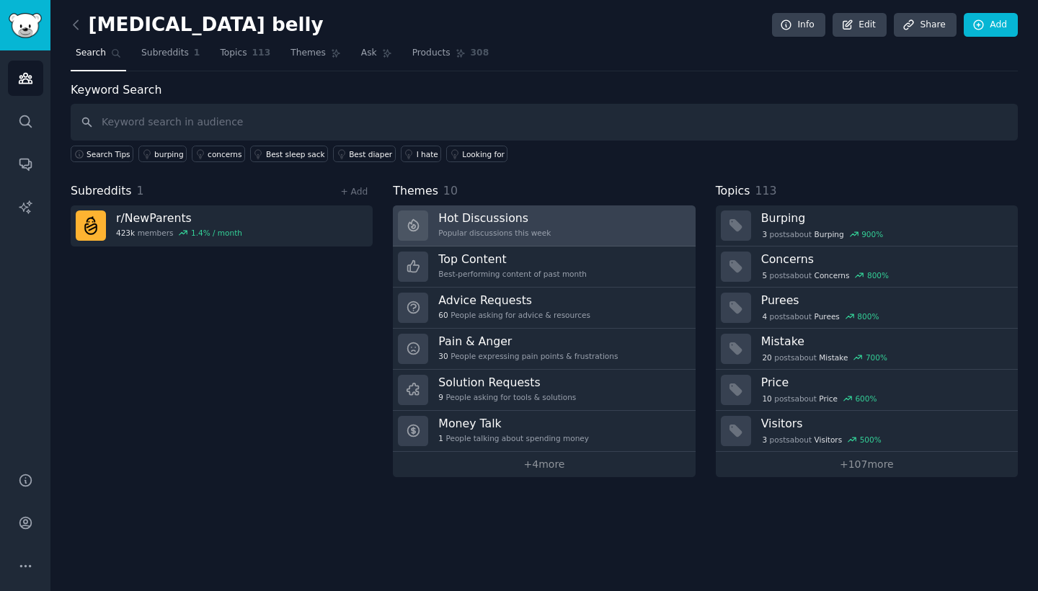
click at [584, 233] on link "Hot Discussions Popular discussions this week" at bounding box center [544, 225] width 302 height 41
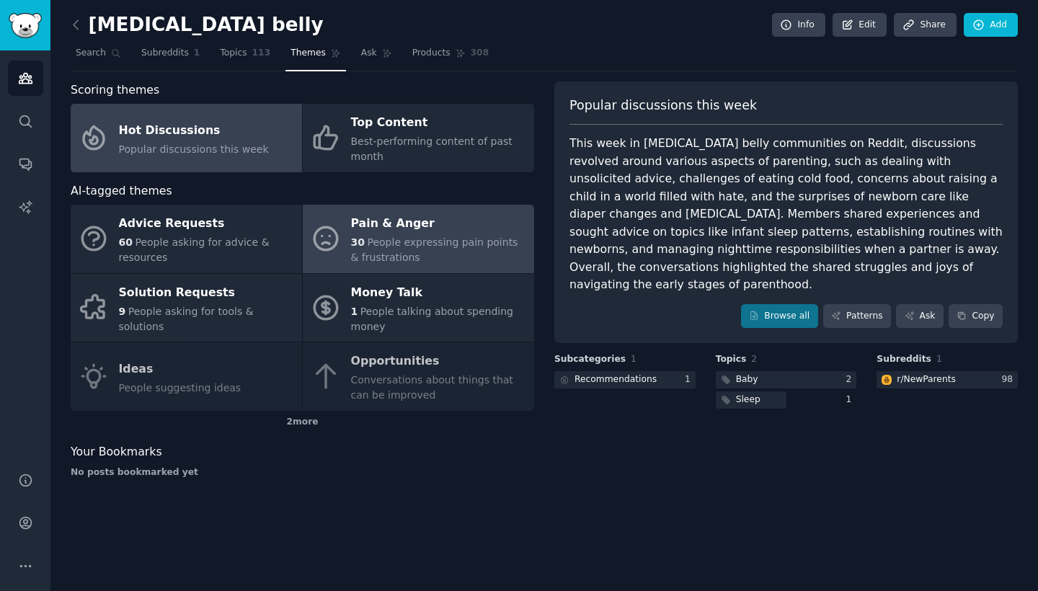
click at [420, 246] on span "People expressing pain points & frustrations" at bounding box center [434, 249] width 167 height 27
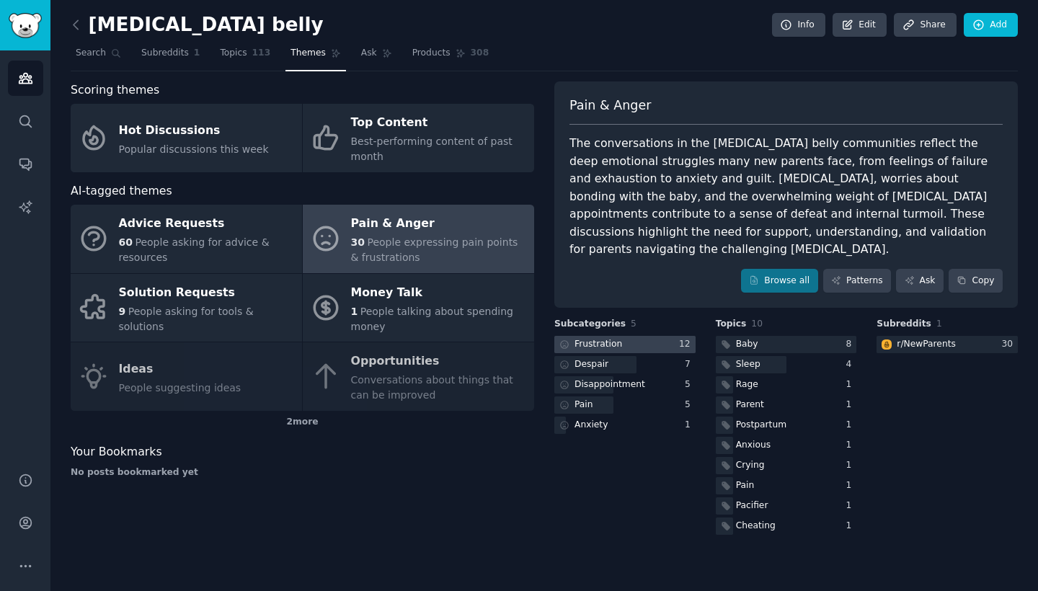
click at [630, 340] on div at bounding box center [624, 345] width 141 height 18
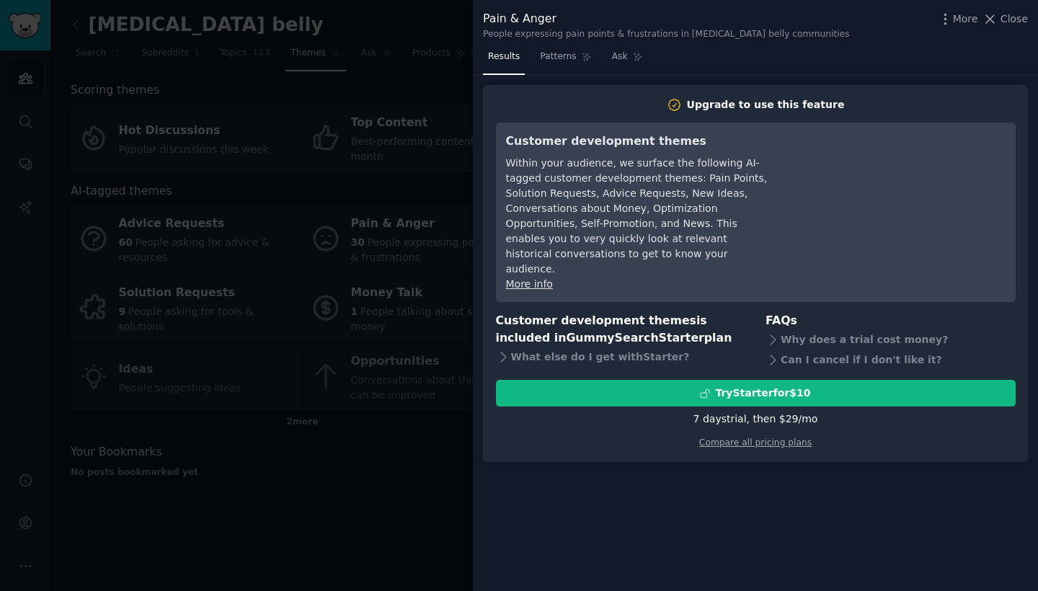
click at [451, 86] on div at bounding box center [519, 295] width 1038 height 591
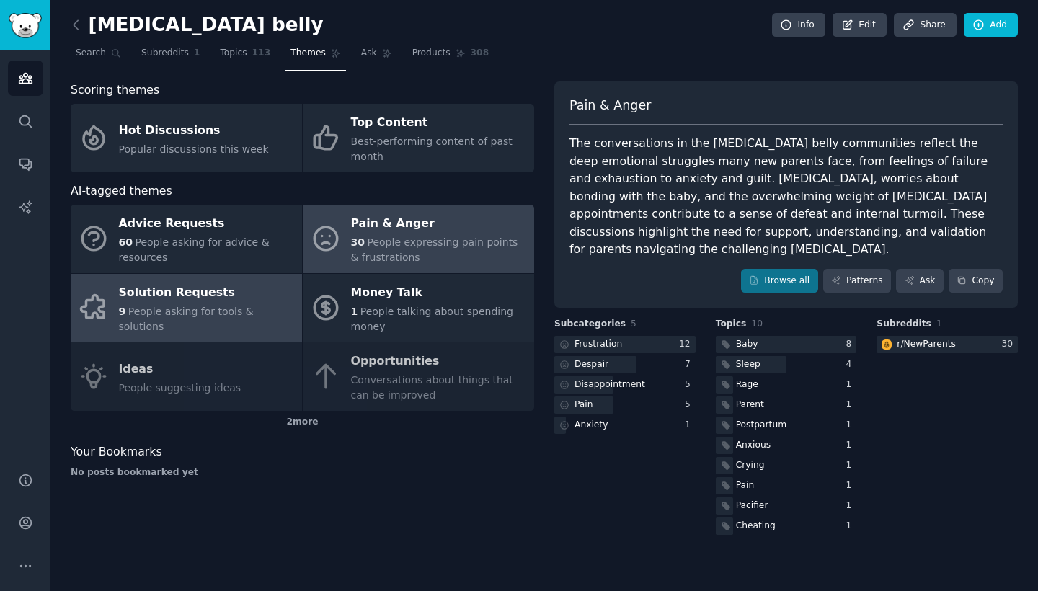
click at [231, 304] on div "Solution Requests" at bounding box center [207, 292] width 176 height 23
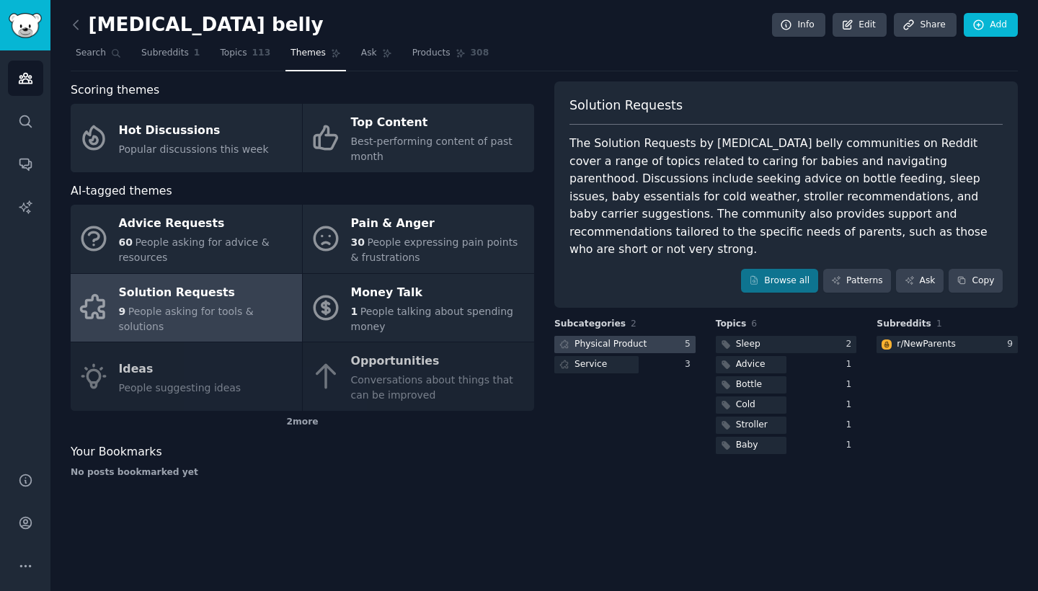
click at [628, 338] on div "Physical Product" at bounding box center [610, 344] width 72 height 13
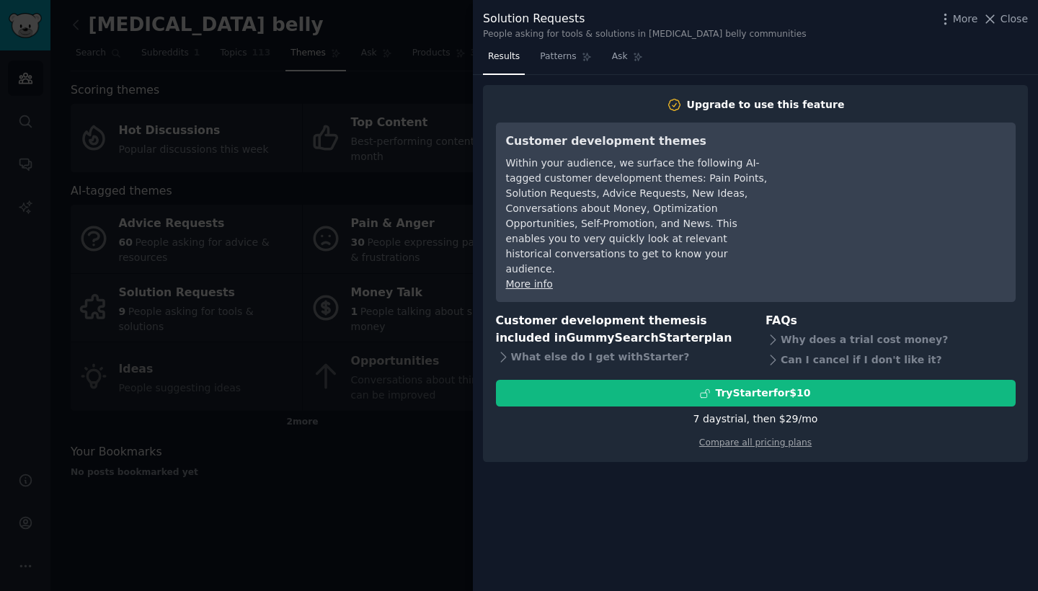
click at [448, 474] on div at bounding box center [519, 295] width 1038 height 591
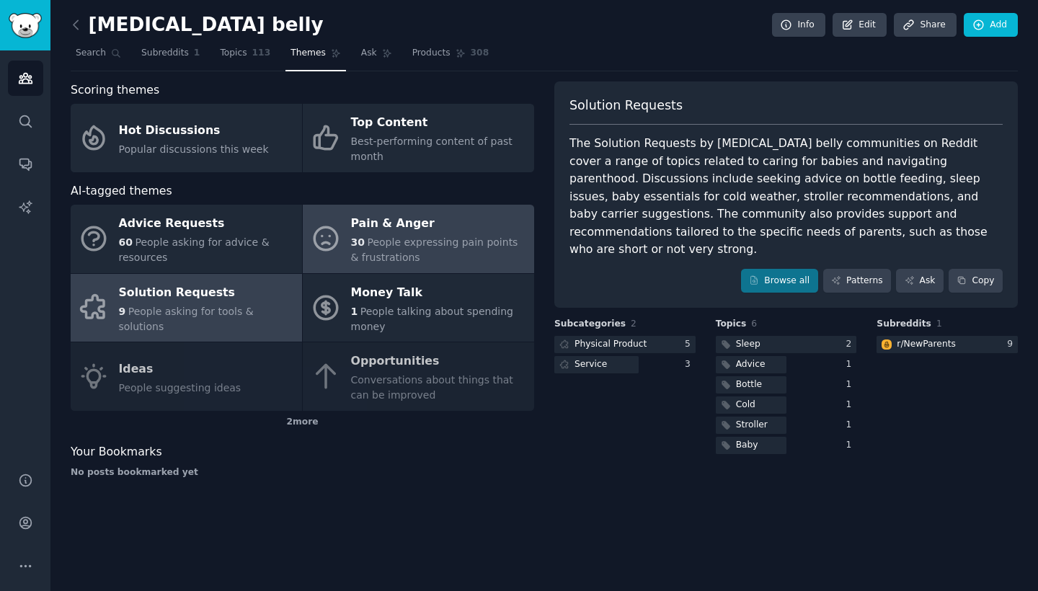
click at [392, 237] on span "People expressing pain points & frustrations" at bounding box center [434, 249] width 167 height 27
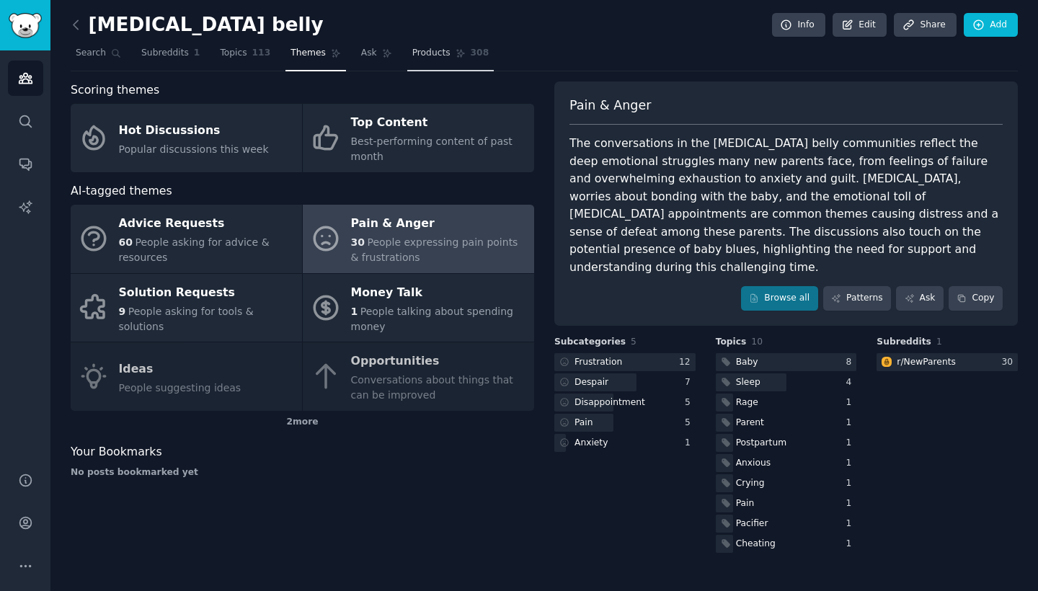
click at [433, 62] on link "Products 308" at bounding box center [450, 57] width 86 height 30
